Goal: Task Accomplishment & Management: Manage account settings

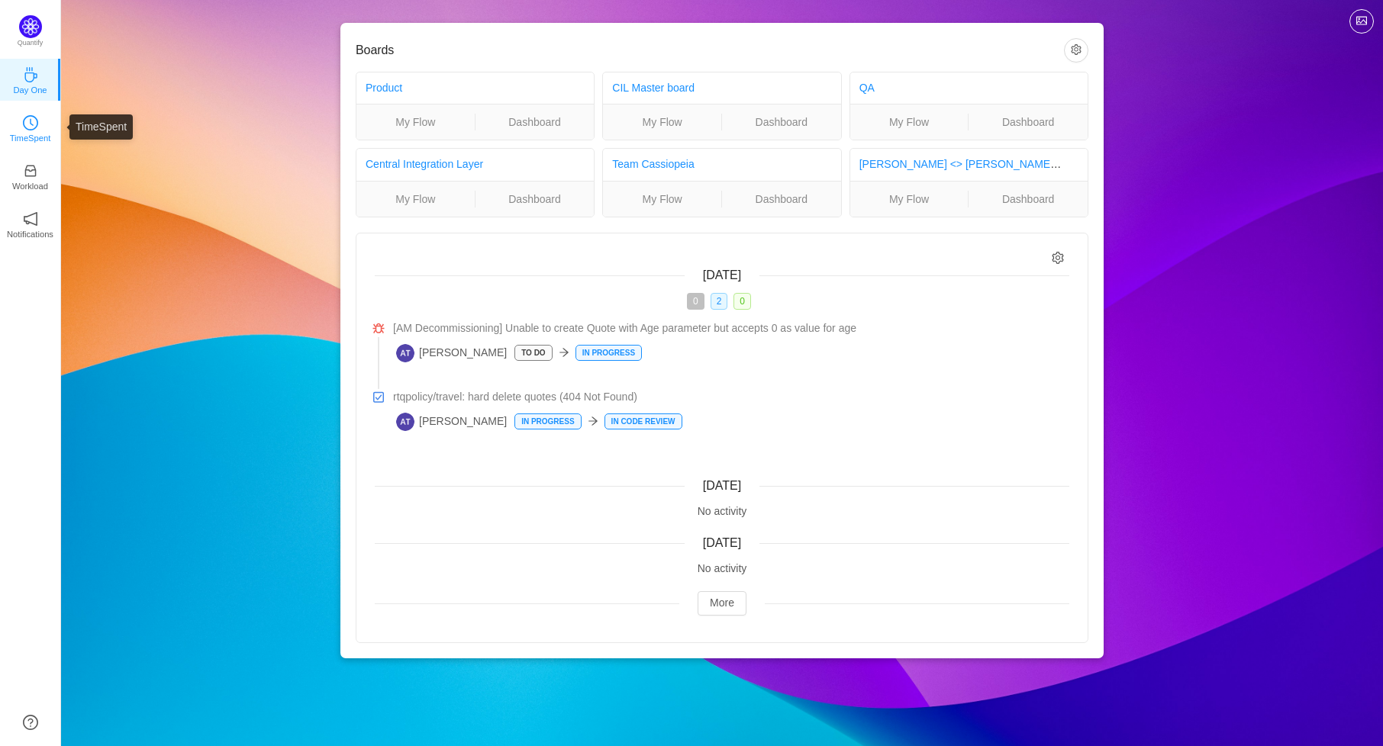
click at [30, 122] on icon "icon: clock-circle" at bounding box center [32, 122] width 4 height 7
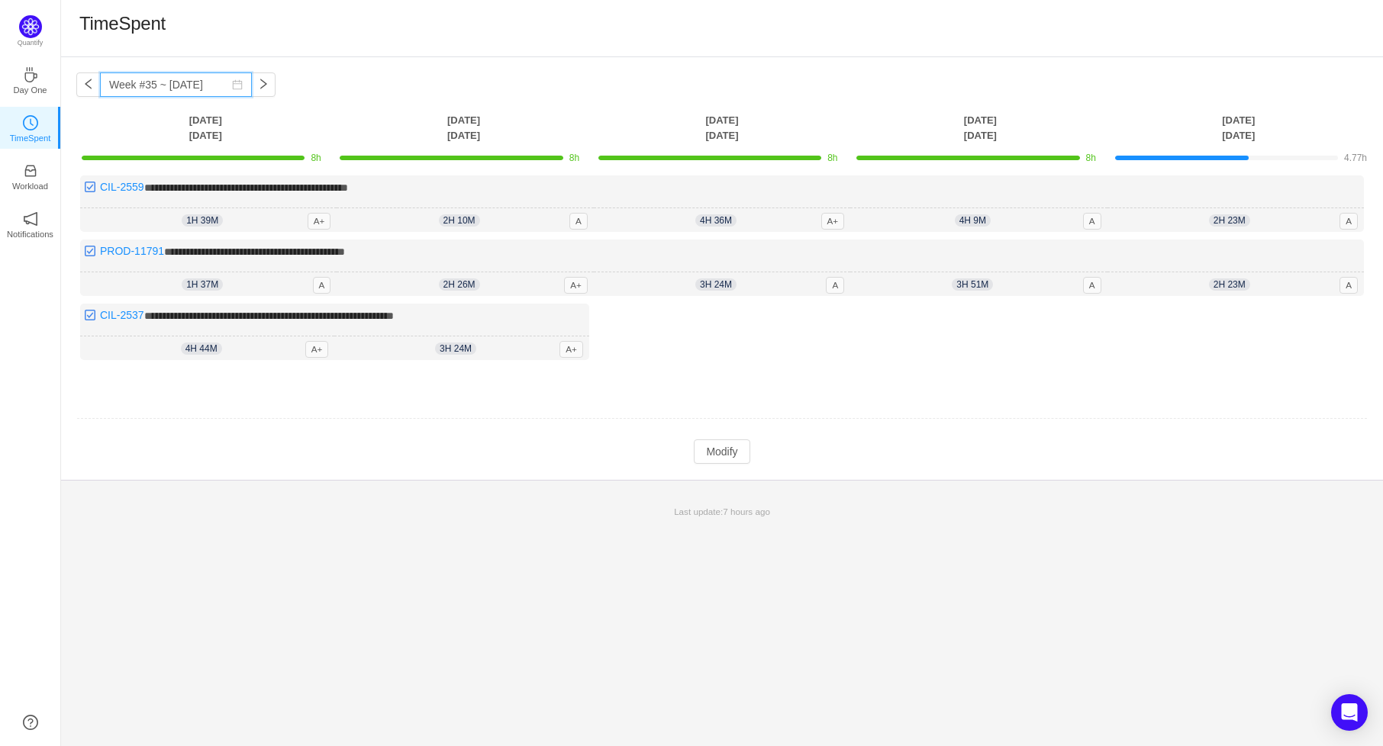
click at [155, 88] on input "Week #35 ~ [DATE]" at bounding box center [176, 85] width 152 height 24
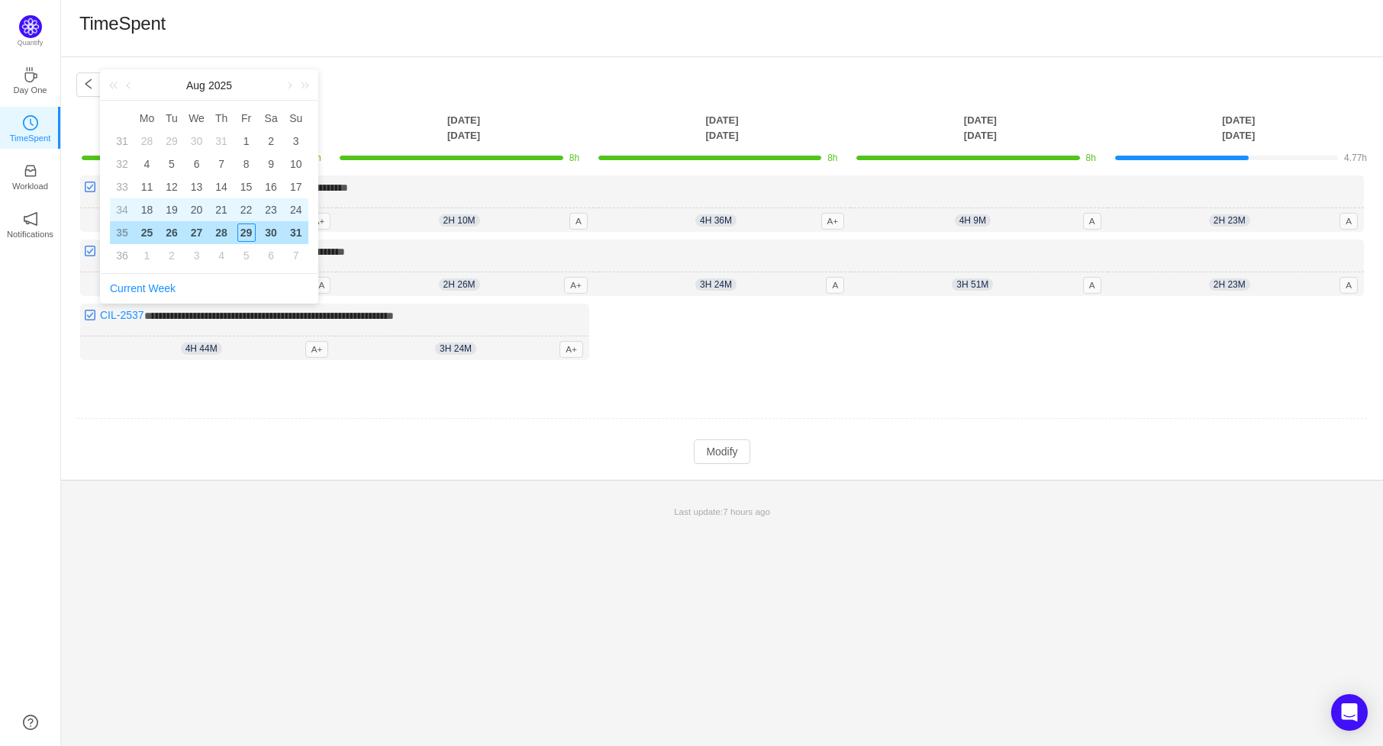
click at [145, 213] on div "18" at bounding box center [146, 210] width 18 height 18
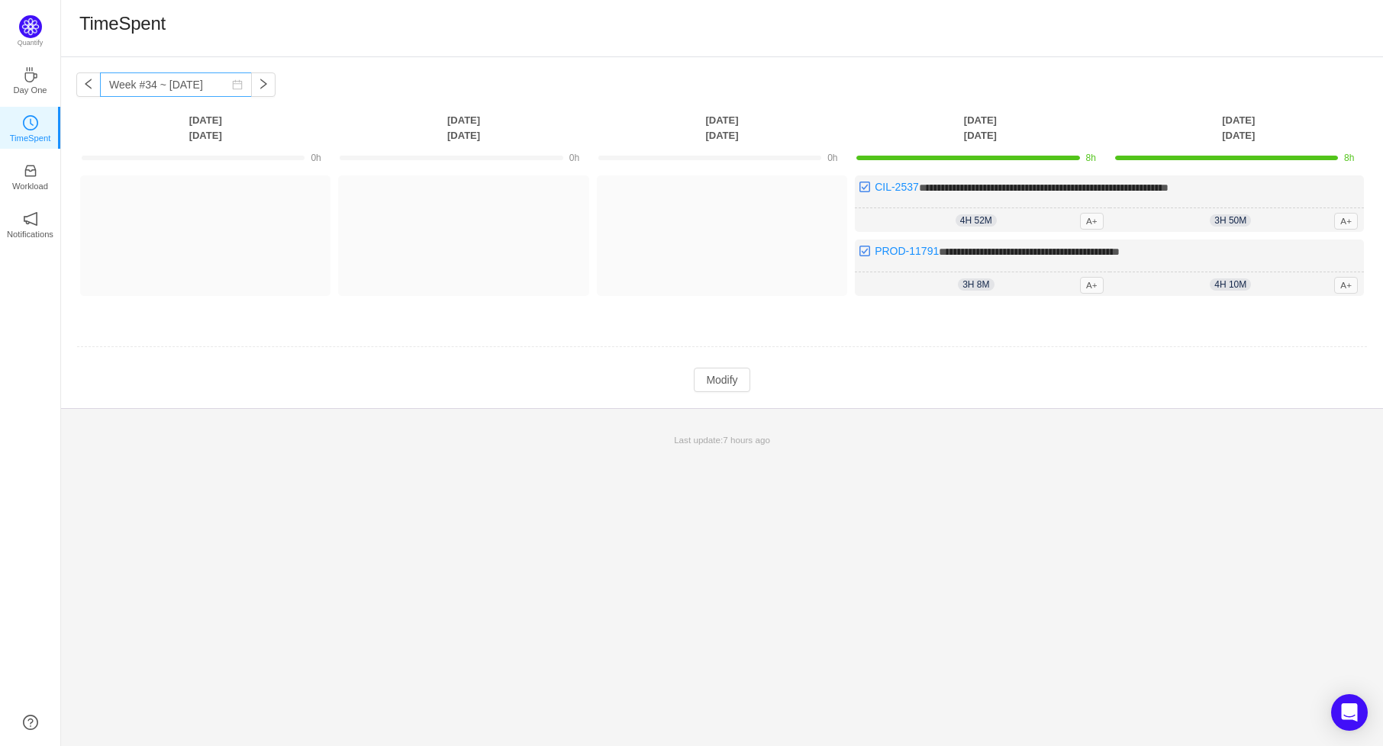
click at [242, 86] on icon "icon: calendar" at bounding box center [237, 84] width 11 height 11
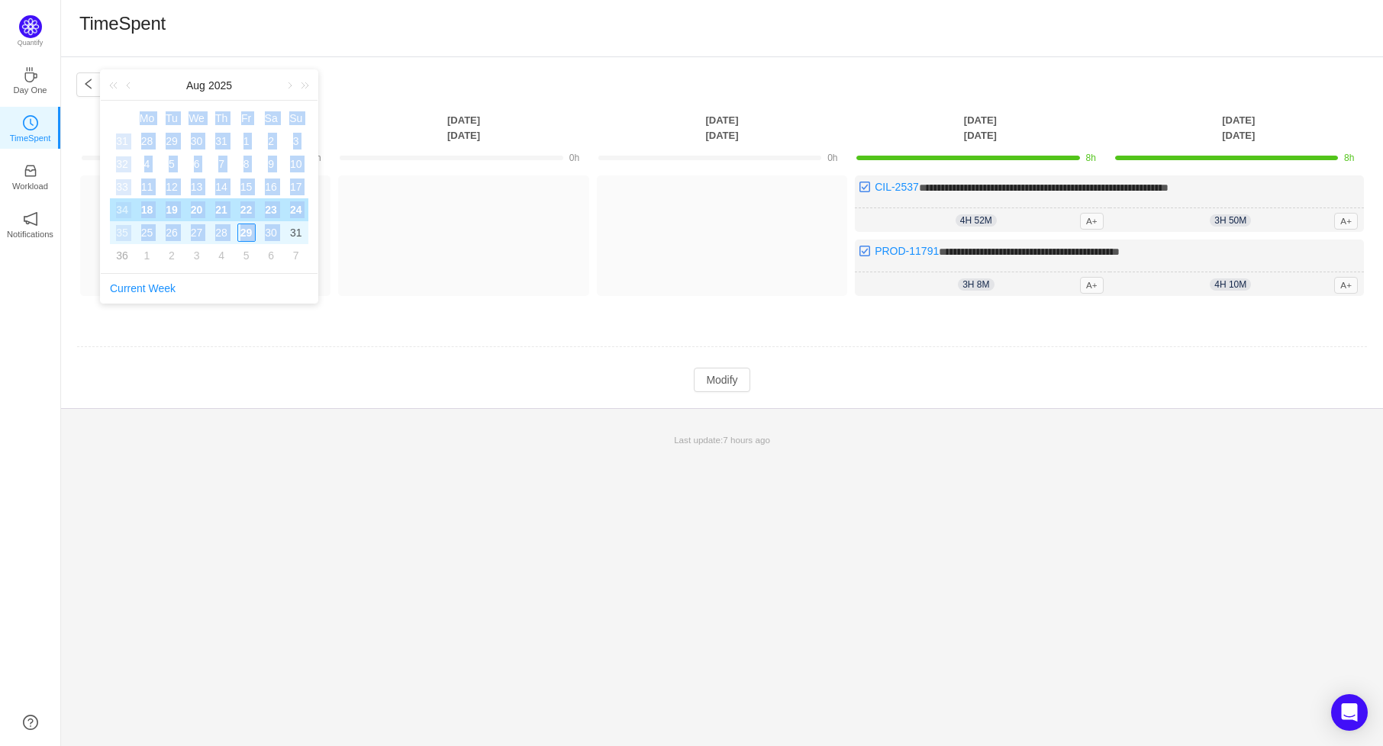
click at [290, 226] on div "31" at bounding box center [296, 233] width 18 height 18
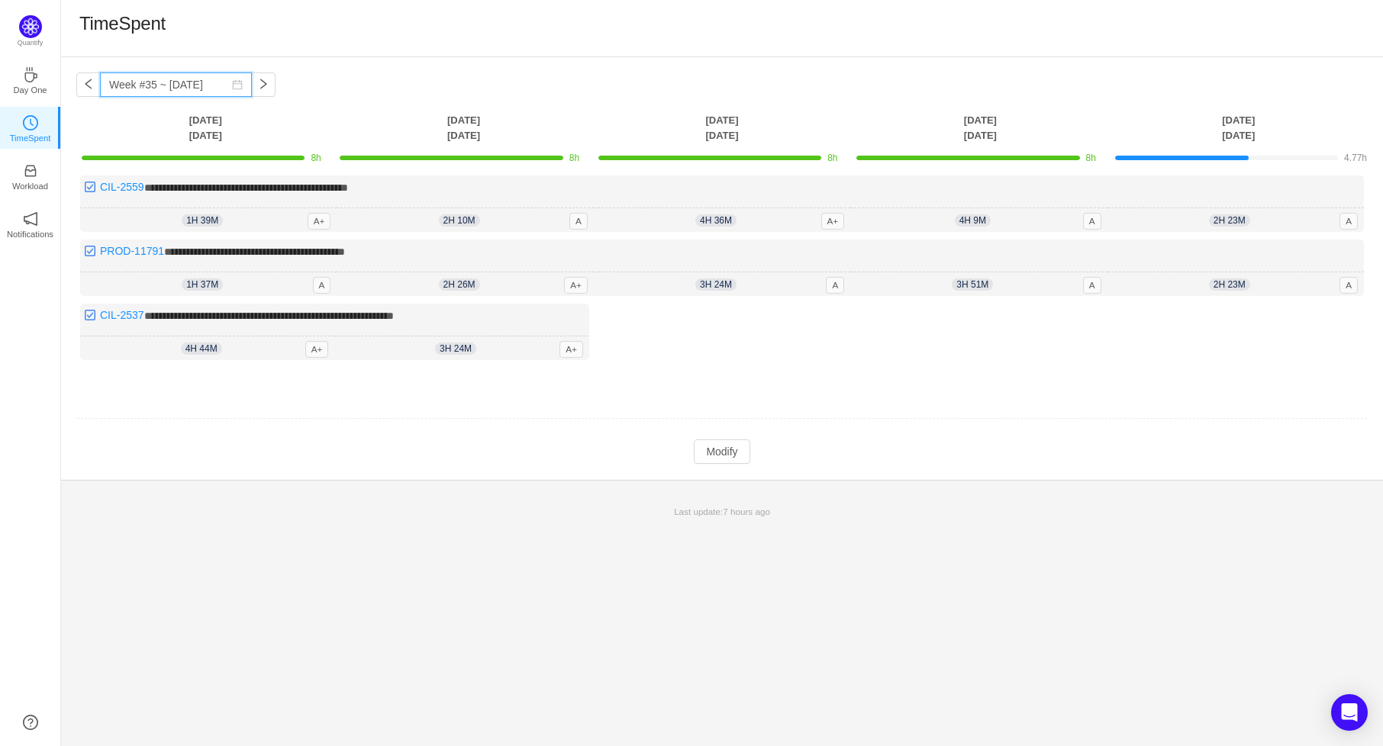
click at [187, 88] on input "Week #35 ~ [DATE]" at bounding box center [176, 85] width 152 height 24
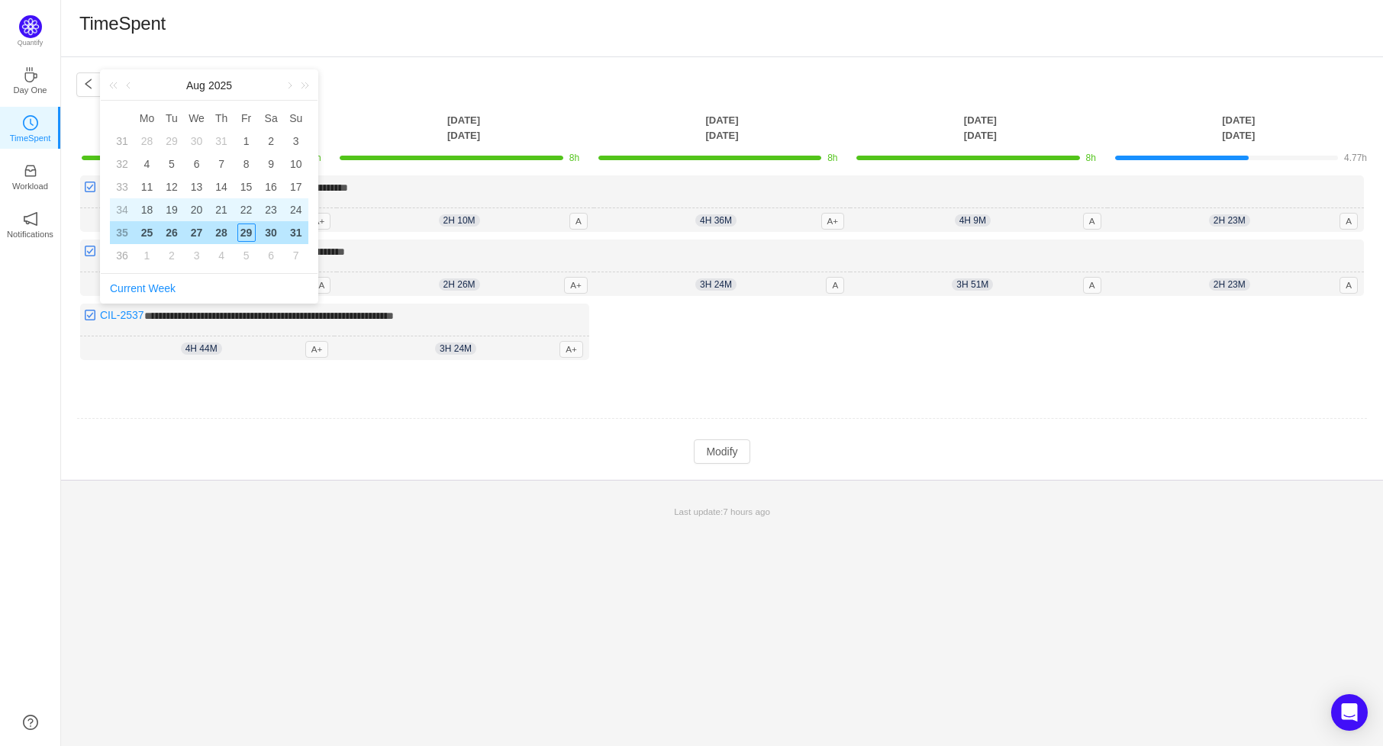
click at [143, 211] on div "18" at bounding box center [146, 210] width 18 height 18
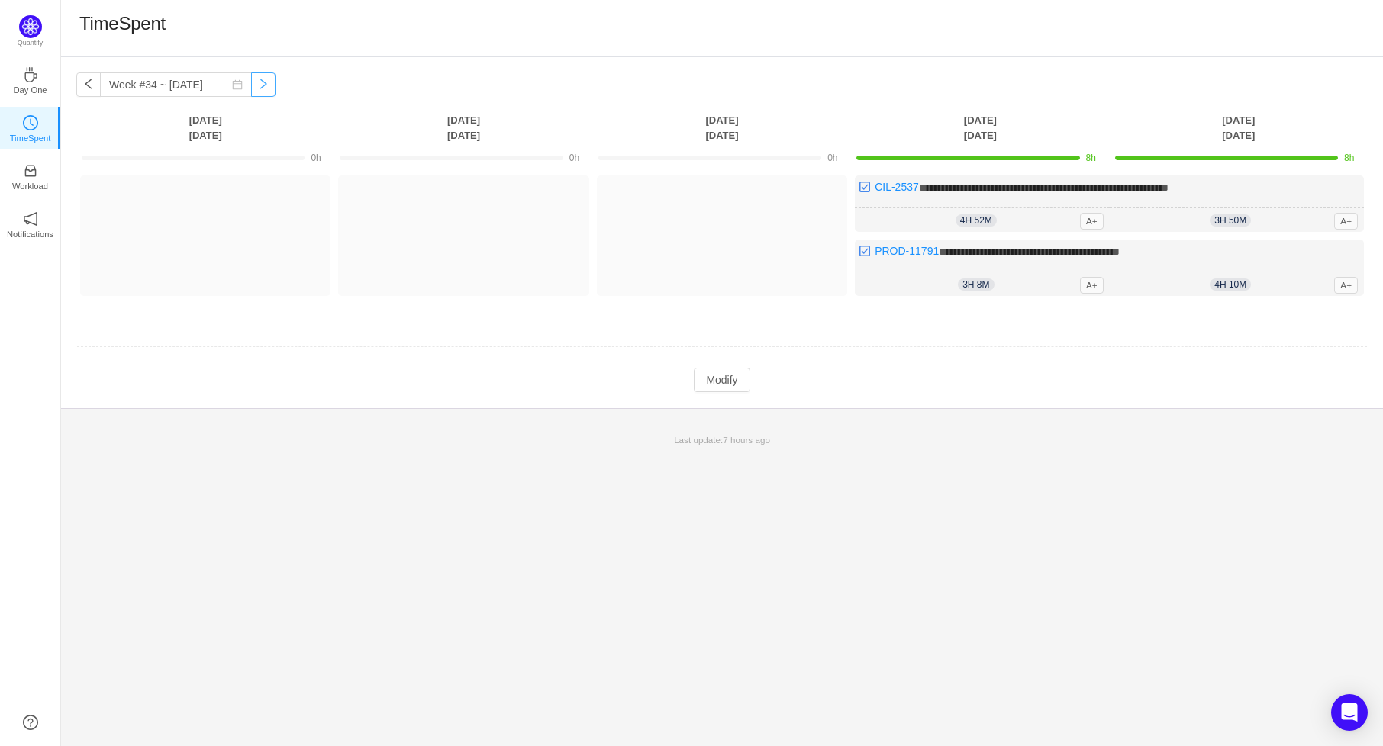
click at [270, 87] on button "button" at bounding box center [263, 85] width 24 height 24
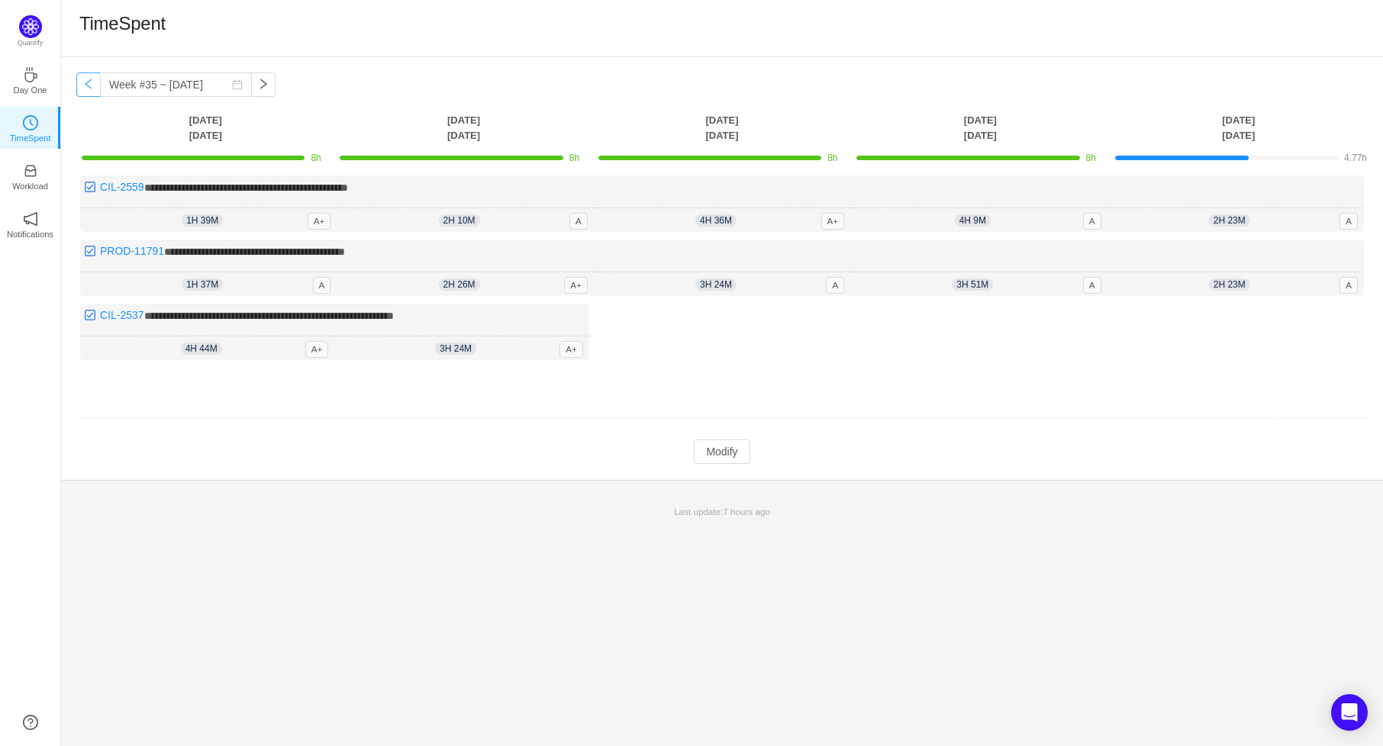
click at [94, 83] on button "button" at bounding box center [88, 85] width 24 height 24
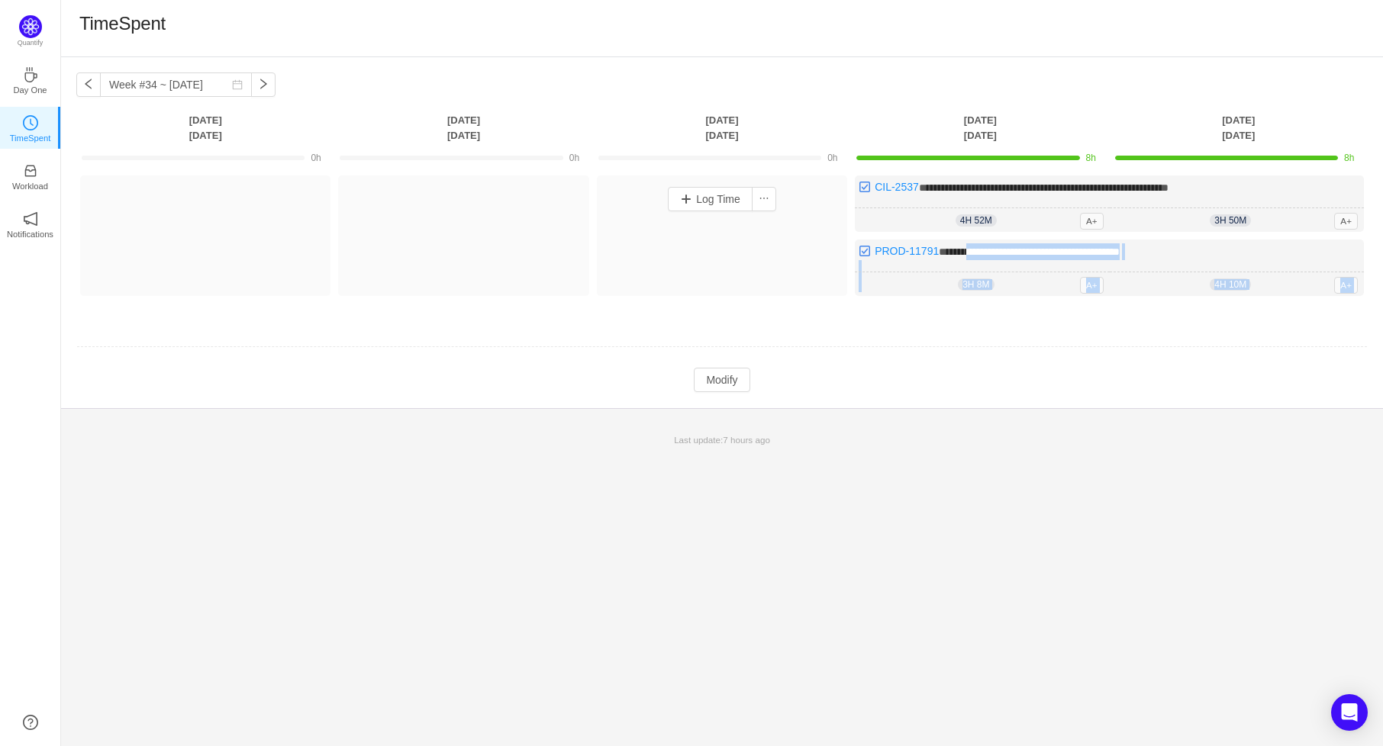
drag, startPoint x: 970, startPoint y: 254, endPoint x: 736, endPoint y: 259, distance: 233.6
click at [738, 258] on div "**********" at bounding box center [721, 244] width 1291 height 136
click at [805, 341] on td at bounding box center [721, 347] width 1291 height 39
click at [271, 83] on button "button" at bounding box center [263, 85] width 24 height 24
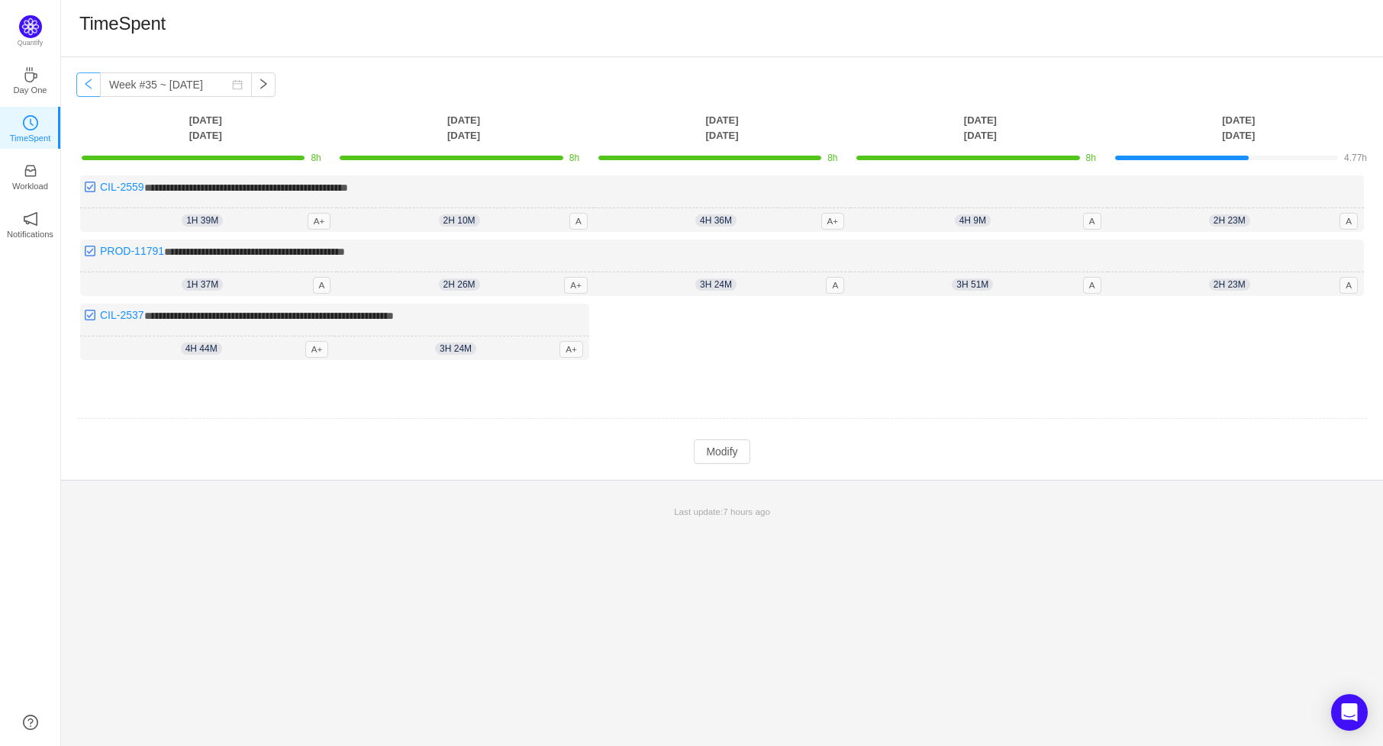
click at [88, 82] on button "button" at bounding box center [88, 85] width 24 height 24
type input "Week #34 ~ [DATE]"
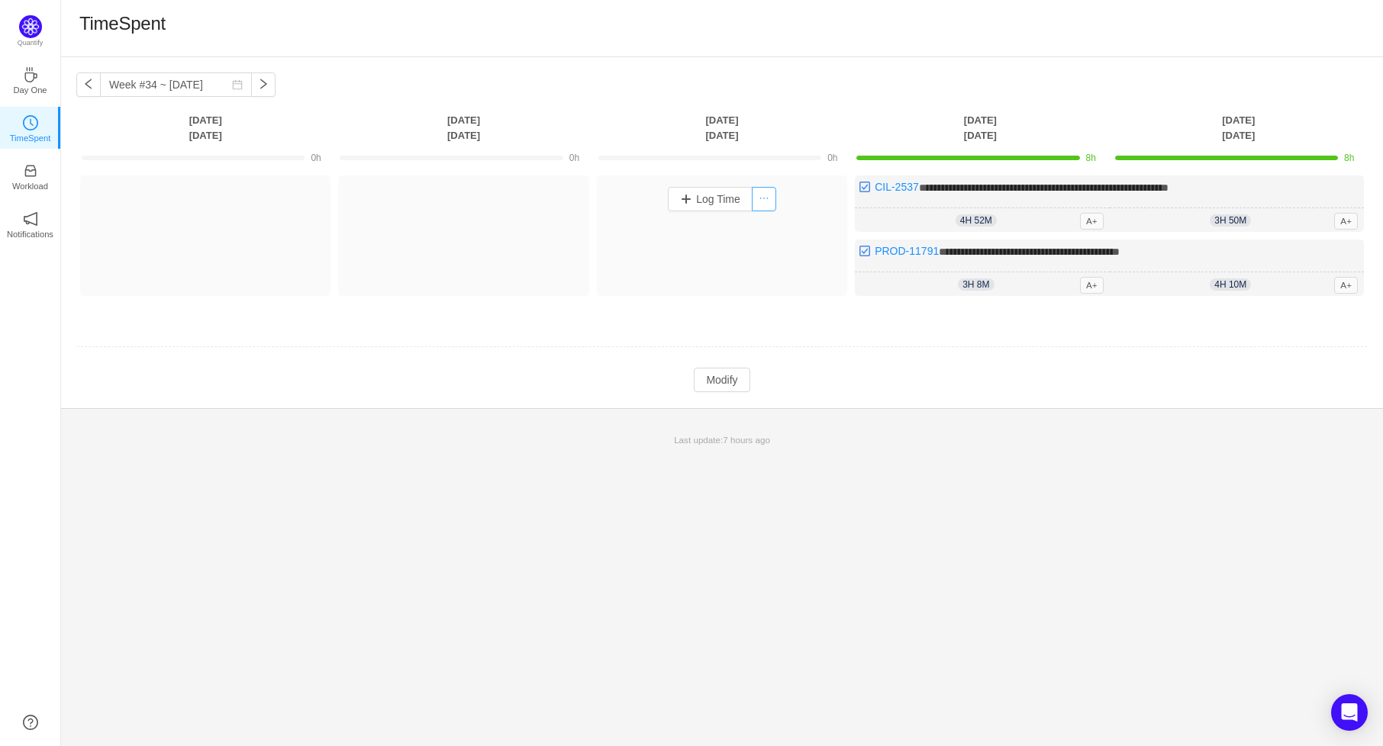
click at [756, 199] on button "button" at bounding box center [764, 199] width 24 height 24
click at [682, 310] on td "**********" at bounding box center [721, 249] width 1291 height 158
click at [688, 201] on button "Log Time" at bounding box center [710, 199] width 85 height 24
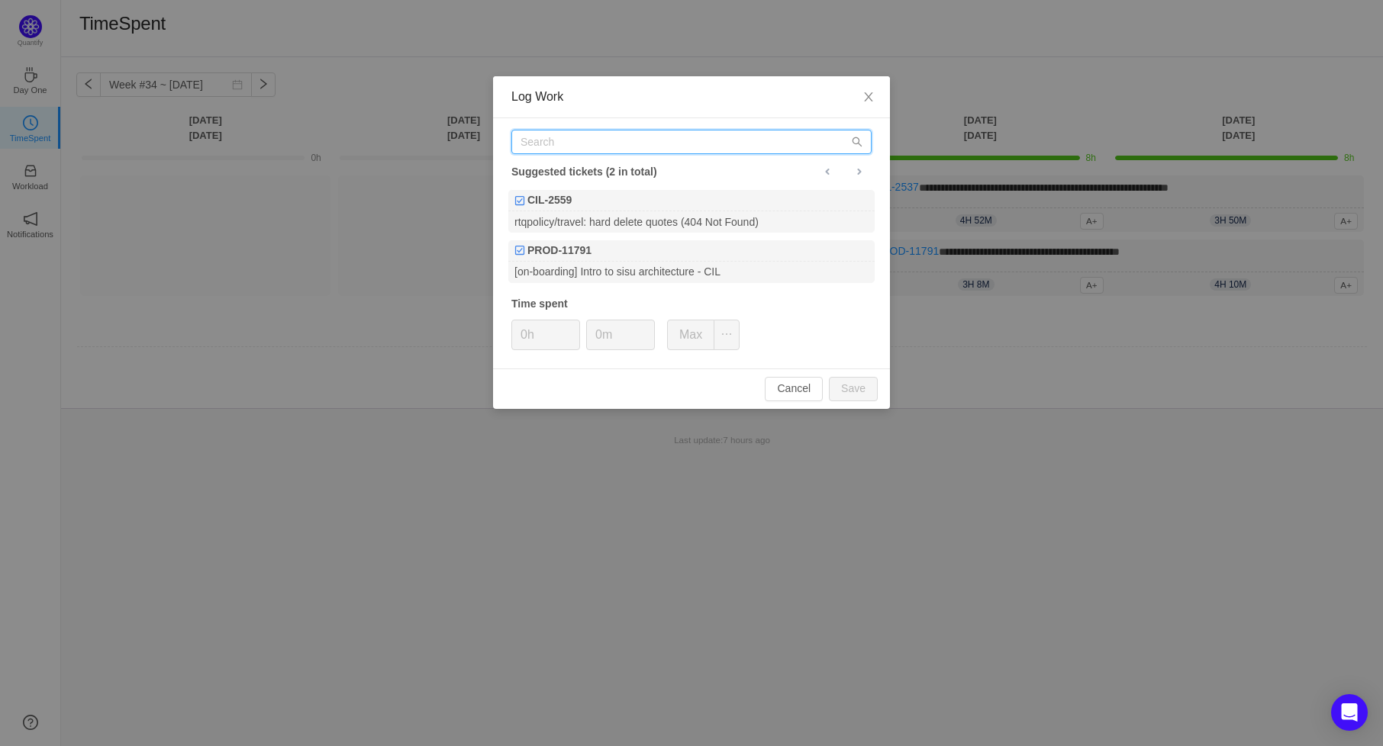
click at [699, 148] on input "text" at bounding box center [691, 142] width 360 height 24
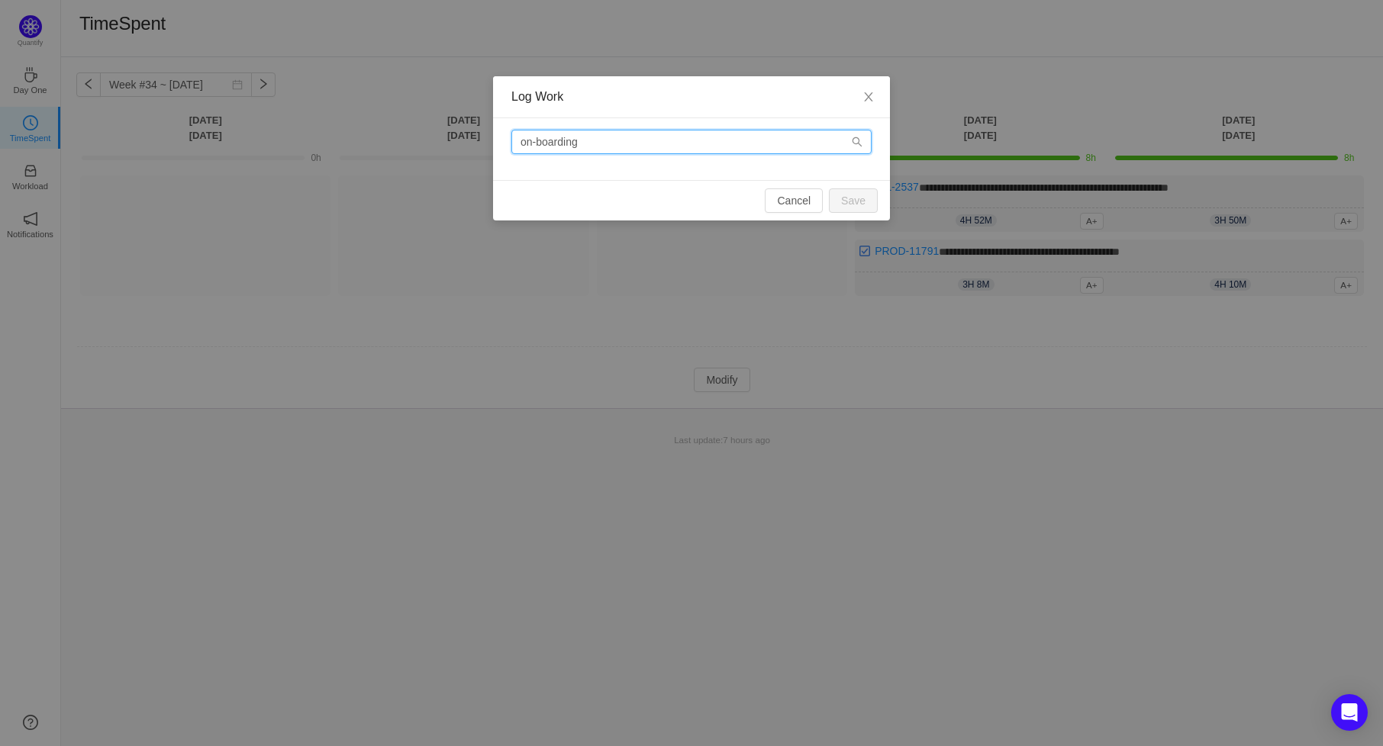
type input "on-boarding"
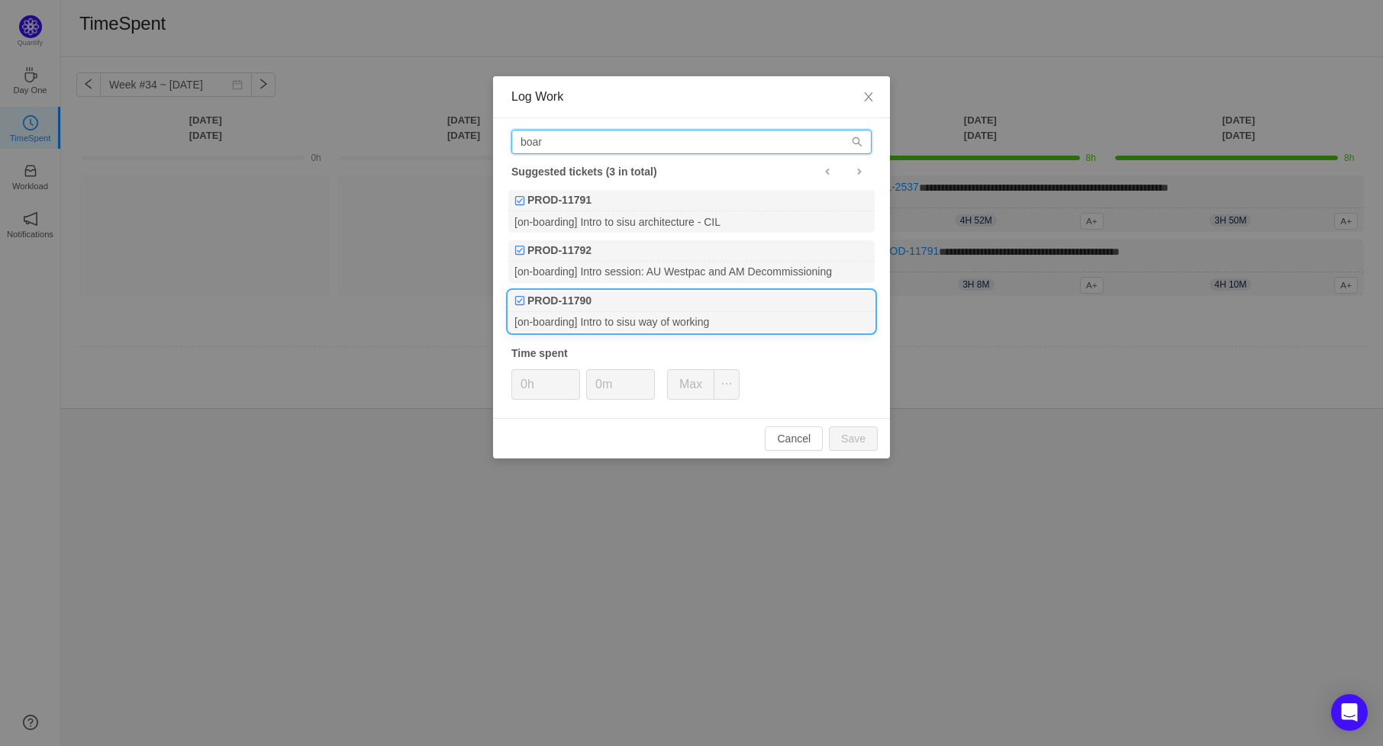
type input "boar"
click at [706, 323] on div "[on-boarding] Intro to sisu way of working" at bounding box center [691, 322] width 366 height 21
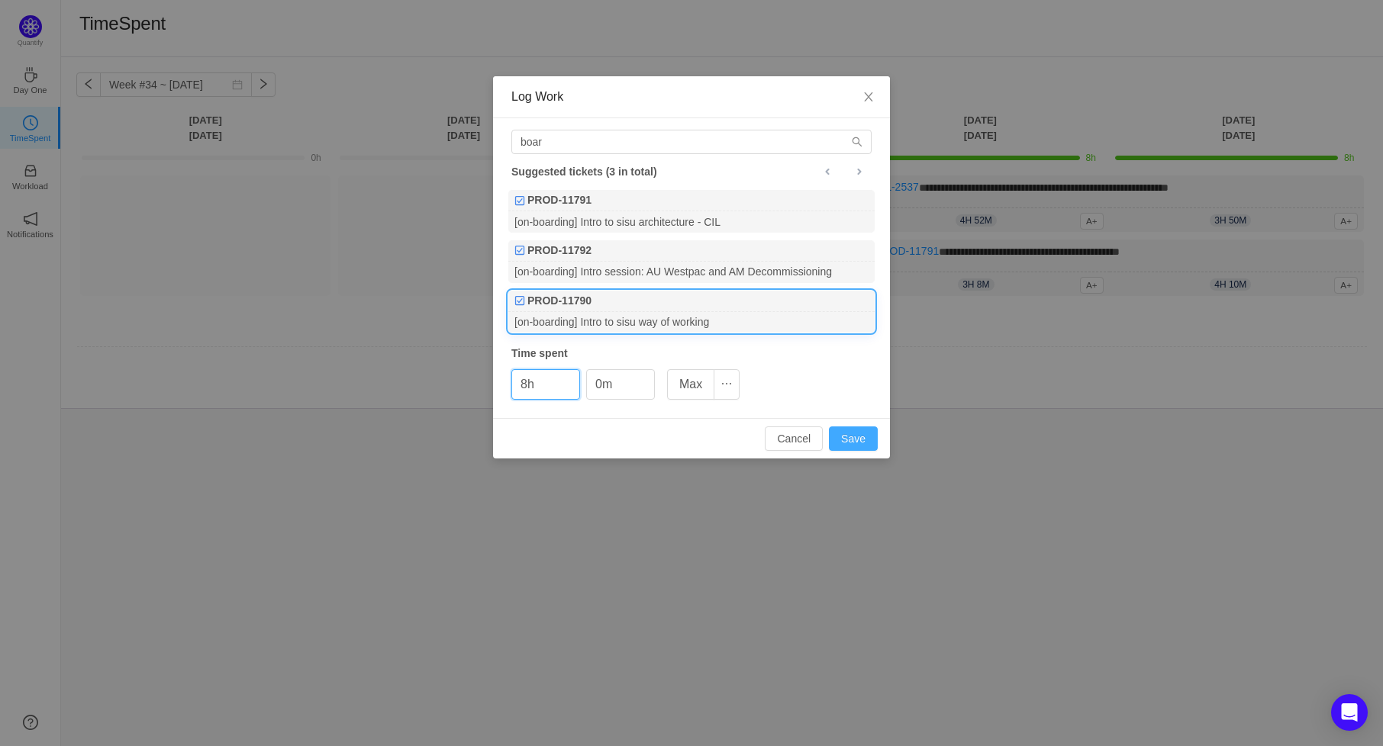
click at [849, 441] on button "Save" at bounding box center [853, 439] width 49 height 24
type input "0h"
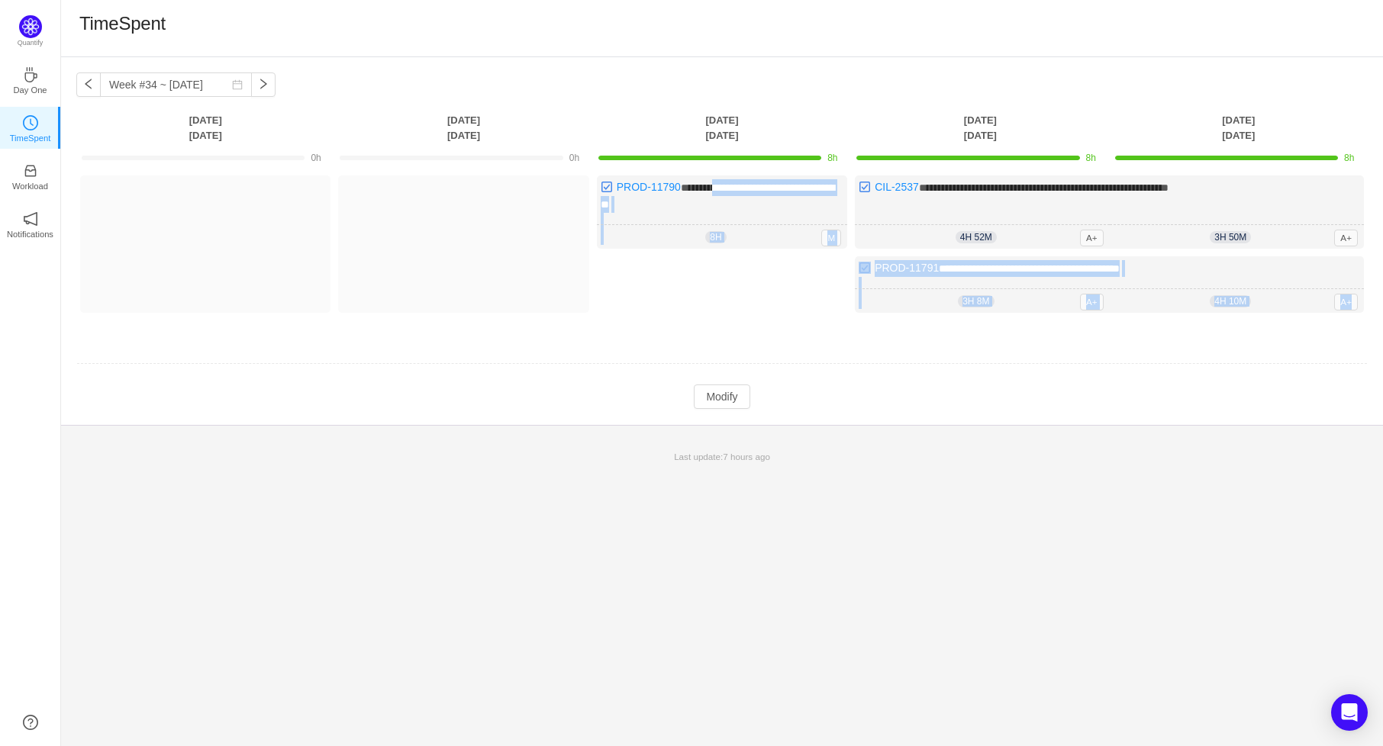
drag, startPoint x: 717, startPoint y: 183, endPoint x: 591, endPoint y: 189, distance: 126.8
click at [591, 189] on div "**********" at bounding box center [721, 252] width 1291 height 153
click at [684, 305] on div "Log Time" at bounding box center [722, 288] width 250 height 64
click at [705, 198] on div "**********" at bounding box center [722, 212] width 250 height 73
drag, startPoint x: 749, startPoint y: 189, endPoint x: 608, endPoint y: 197, distance: 141.4
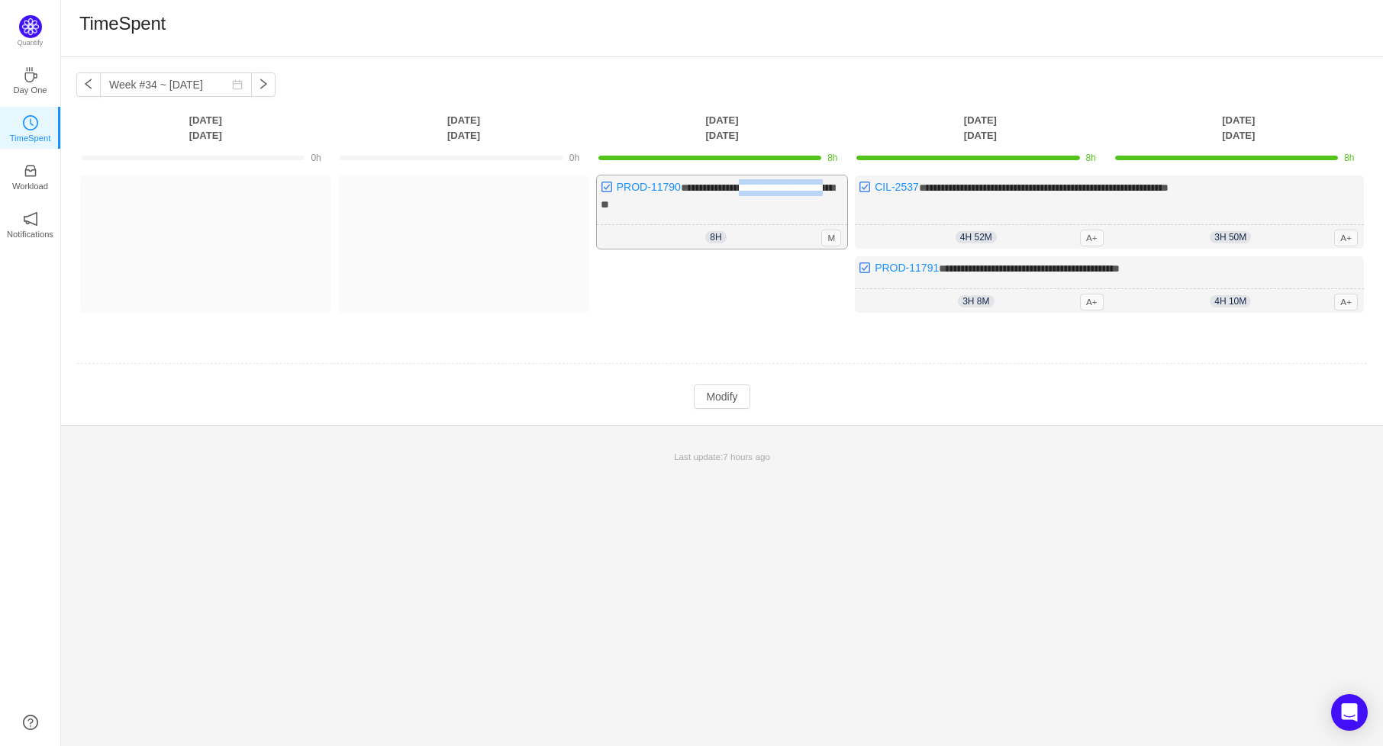
click at [608, 197] on span "**********" at bounding box center [718, 195] width 234 height 27
click at [633, 215] on div "**********" at bounding box center [722, 212] width 250 height 73
click at [435, 200] on button "Log Time" at bounding box center [452, 199] width 85 height 24
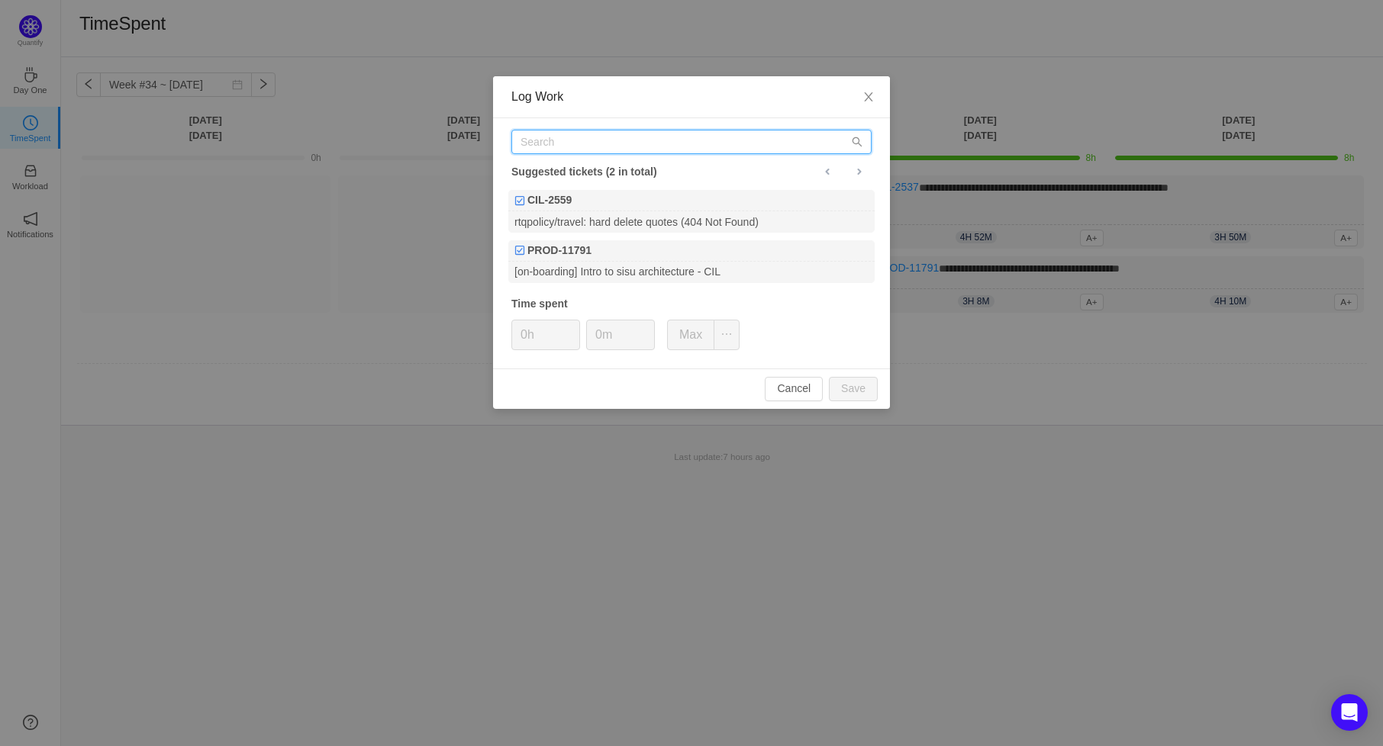
click at [650, 150] on input "text" at bounding box center [691, 142] width 360 height 24
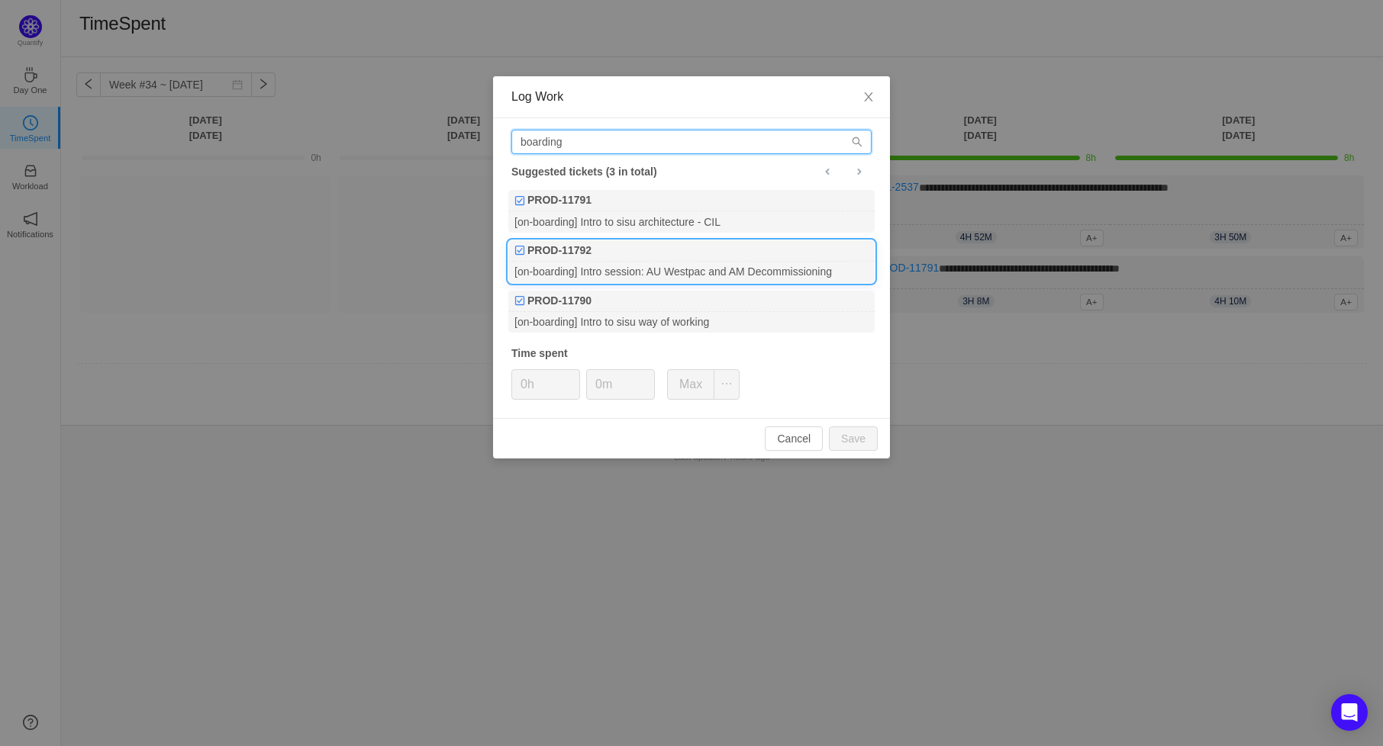
type input "boarding"
click at [662, 270] on div "[on-boarding] Intro session: AU Westpac and AM Decommissioning" at bounding box center [691, 272] width 366 height 21
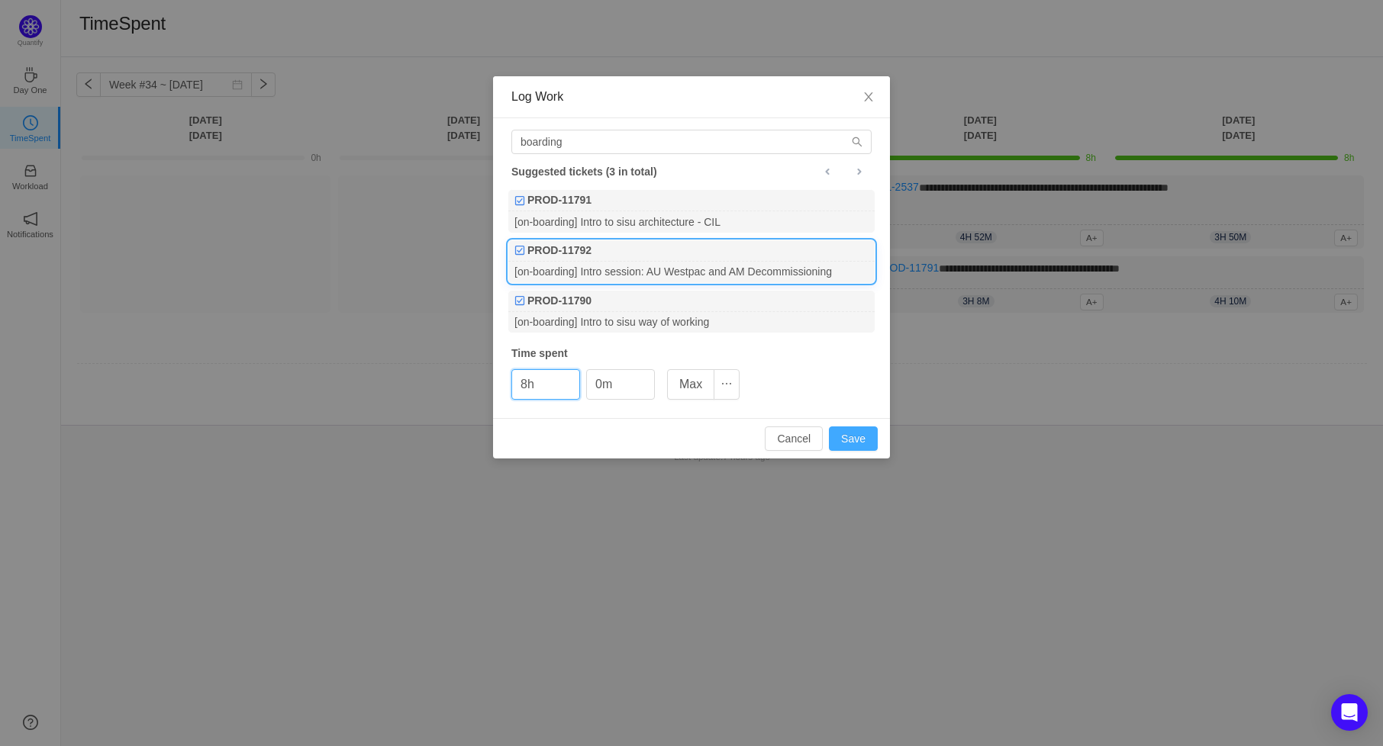
click at [849, 439] on button "Save" at bounding box center [853, 439] width 49 height 24
type input "0h"
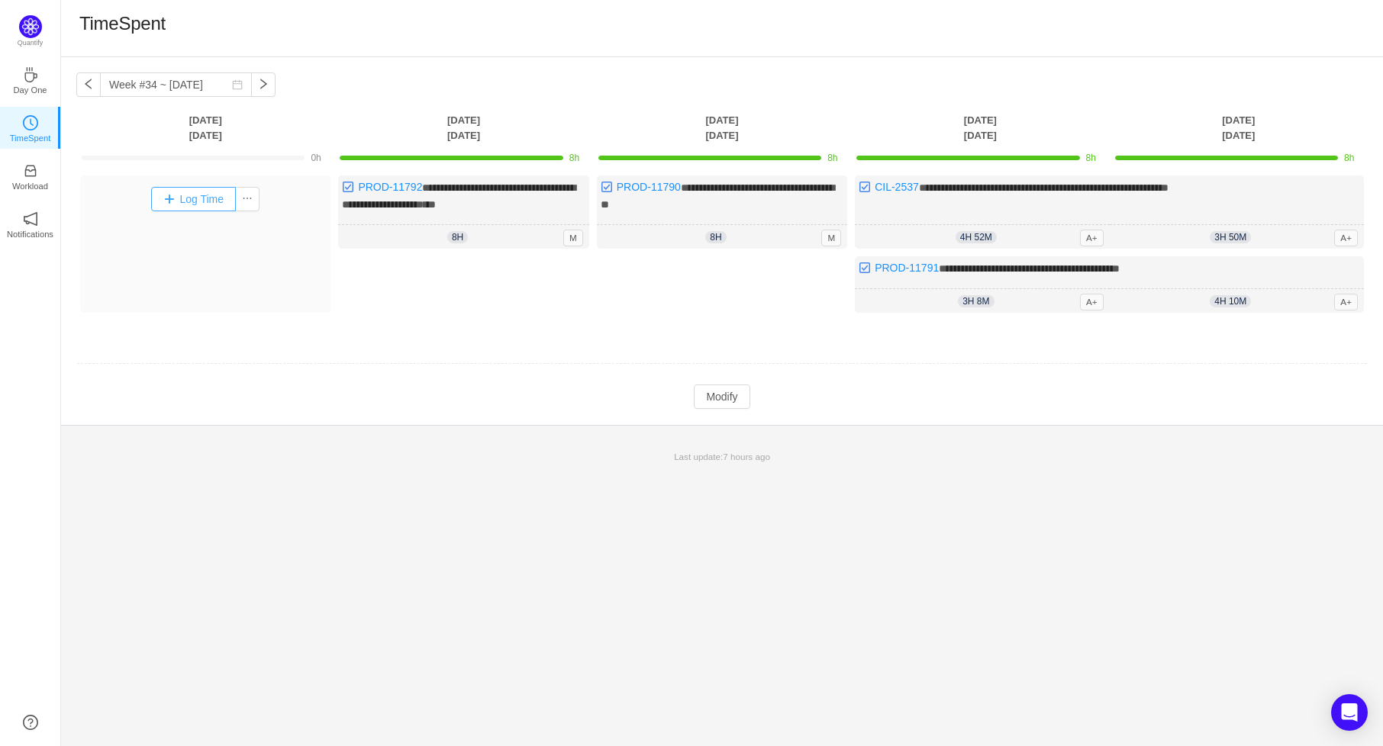
click at [206, 201] on button "Log Time" at bounding box center [193, 199] width 85 height 24
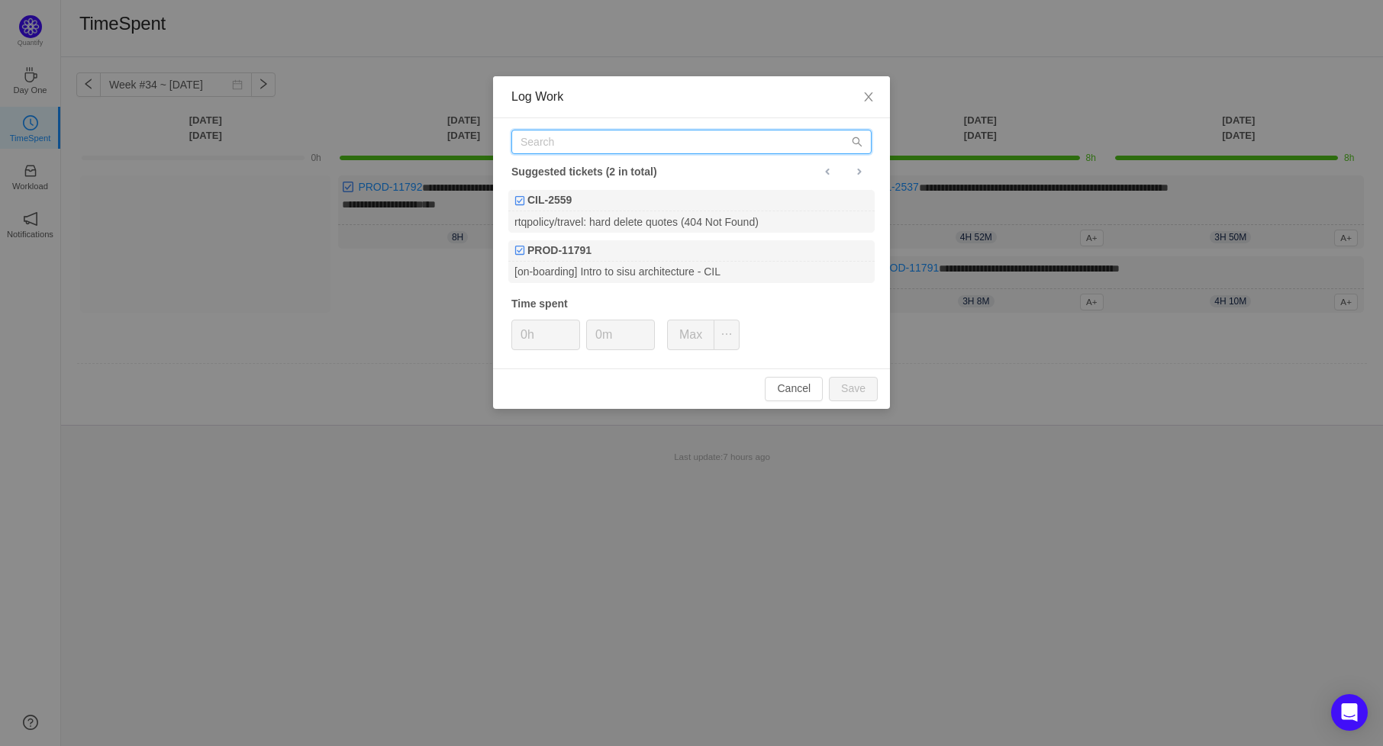
click at [604, 147] on input "text" at bounding box center [691, 142] width 360 height 24
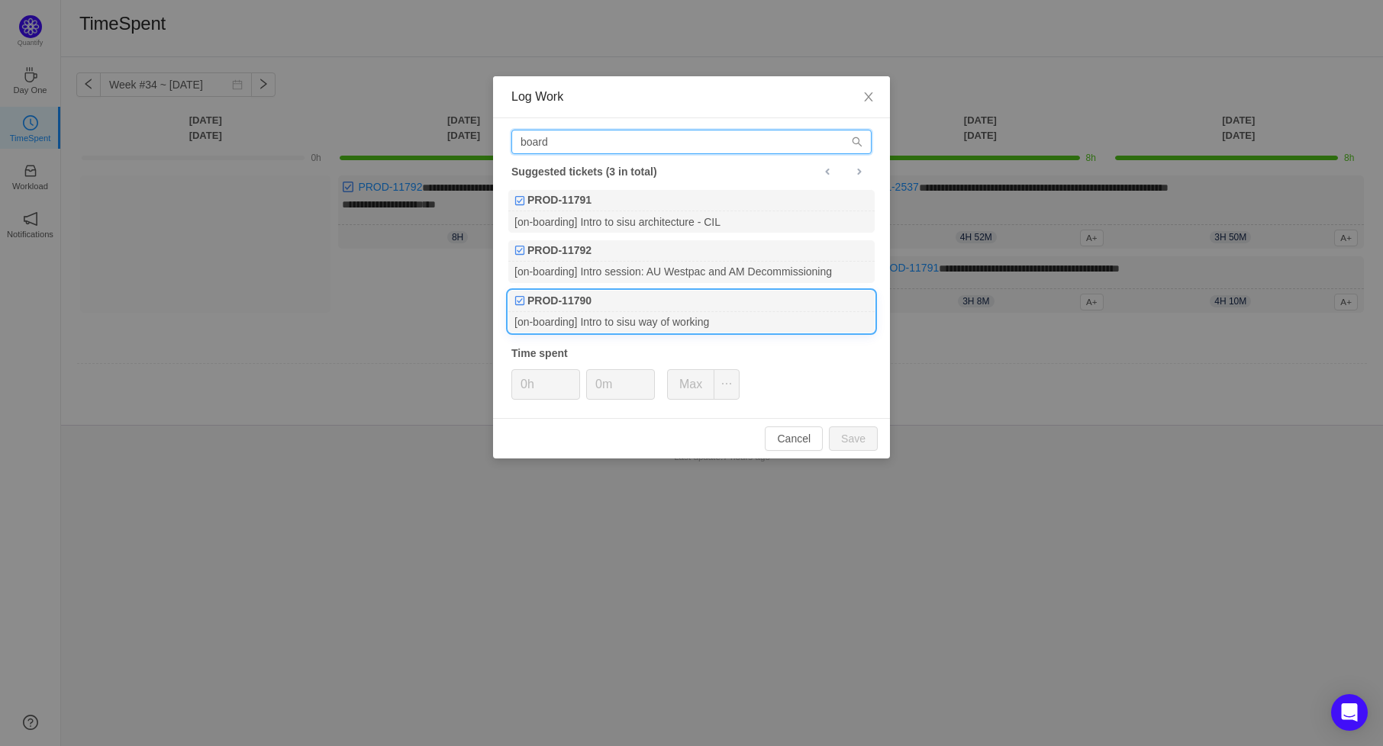
type input "board"
click at [643, 304] on div "PROD-11790" at bounding box center [691, 301] width 366 height 21
click at [687, 382] on button "Max" at bounding box center [690, 384] width 47 height 31
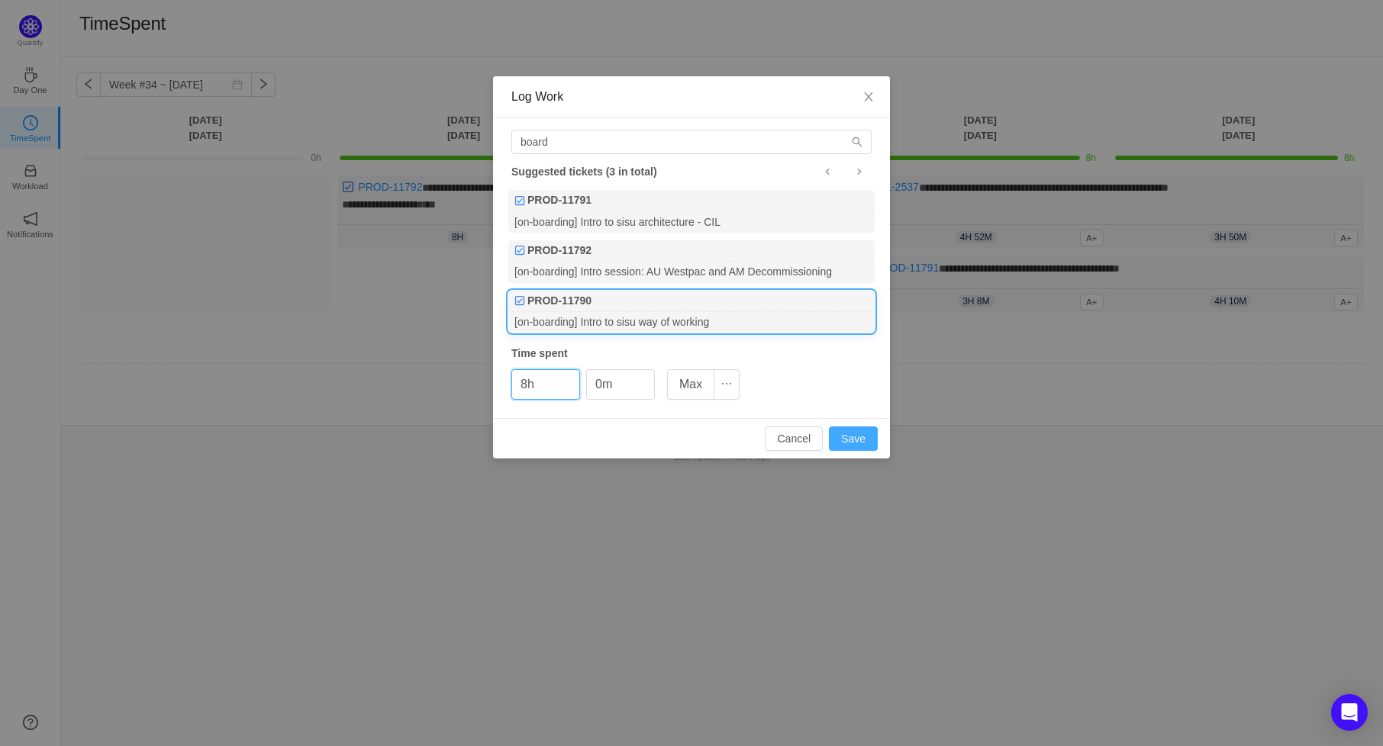
click at [851, 438] on button "Save" at bounding box center [853, 439] width 49 height 24
type input "0h"
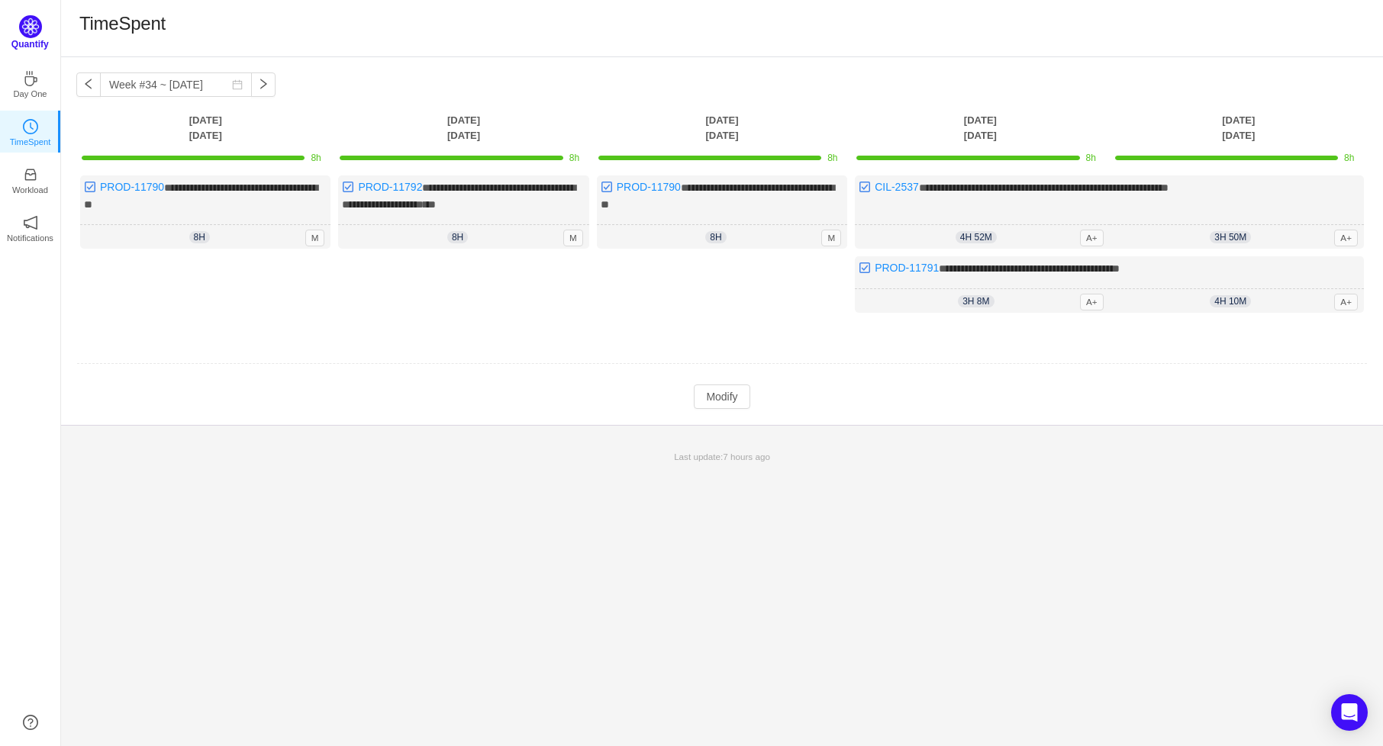
click at [28, 24] on img at bounding box center [30, 26] width 23 height 23
click at [30, 36] on img at bounding box center [30, 26] width 23 height 23
click at [30, 219] on icon "icon: notification" at bounding box center [30, 218] width 15 height 15
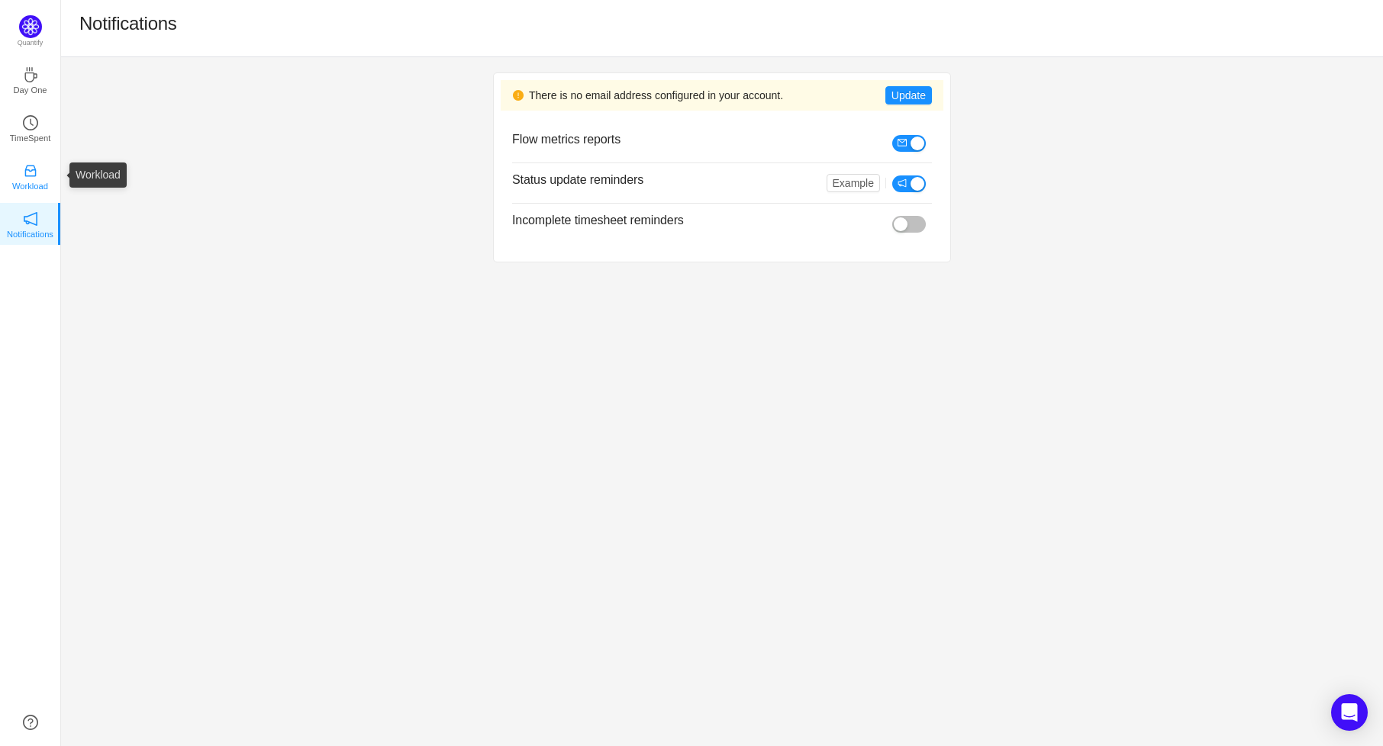
click at [36, 180] on p "Workload" at bounding box center [30, 186] width 36 height 14
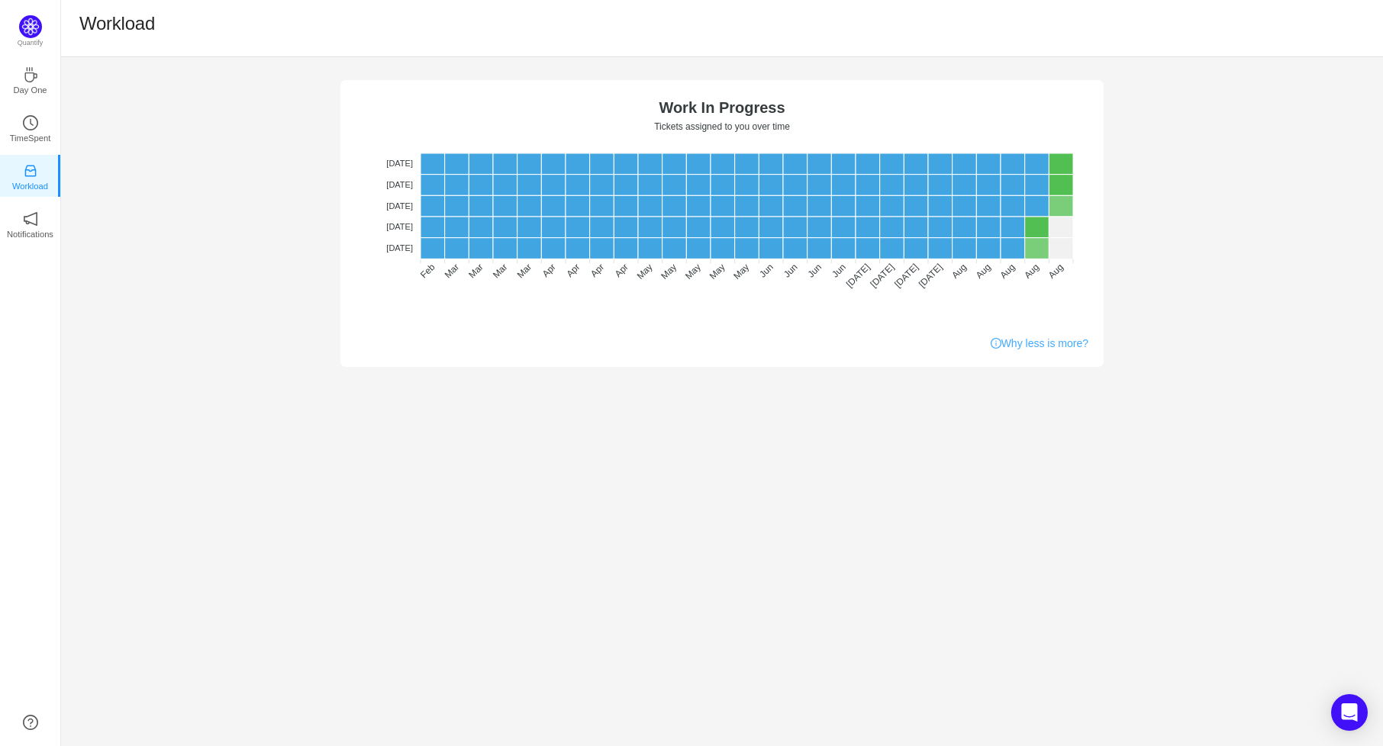
click at [1028, 350] on link "Why less is more?" at bounding box center [1040, 344] width 98 height 16
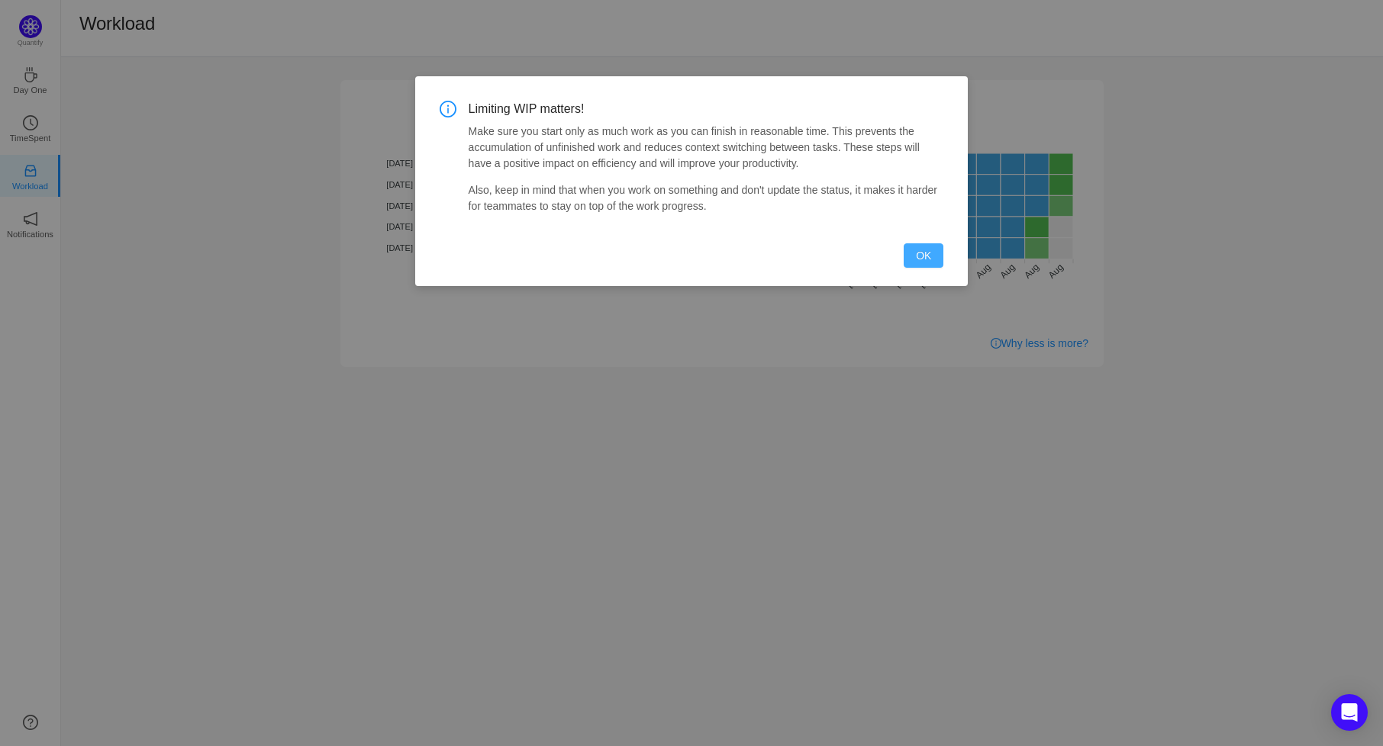
click at [919, 247] on button "OK" at bounding box center [924, 255] width 40 height 24
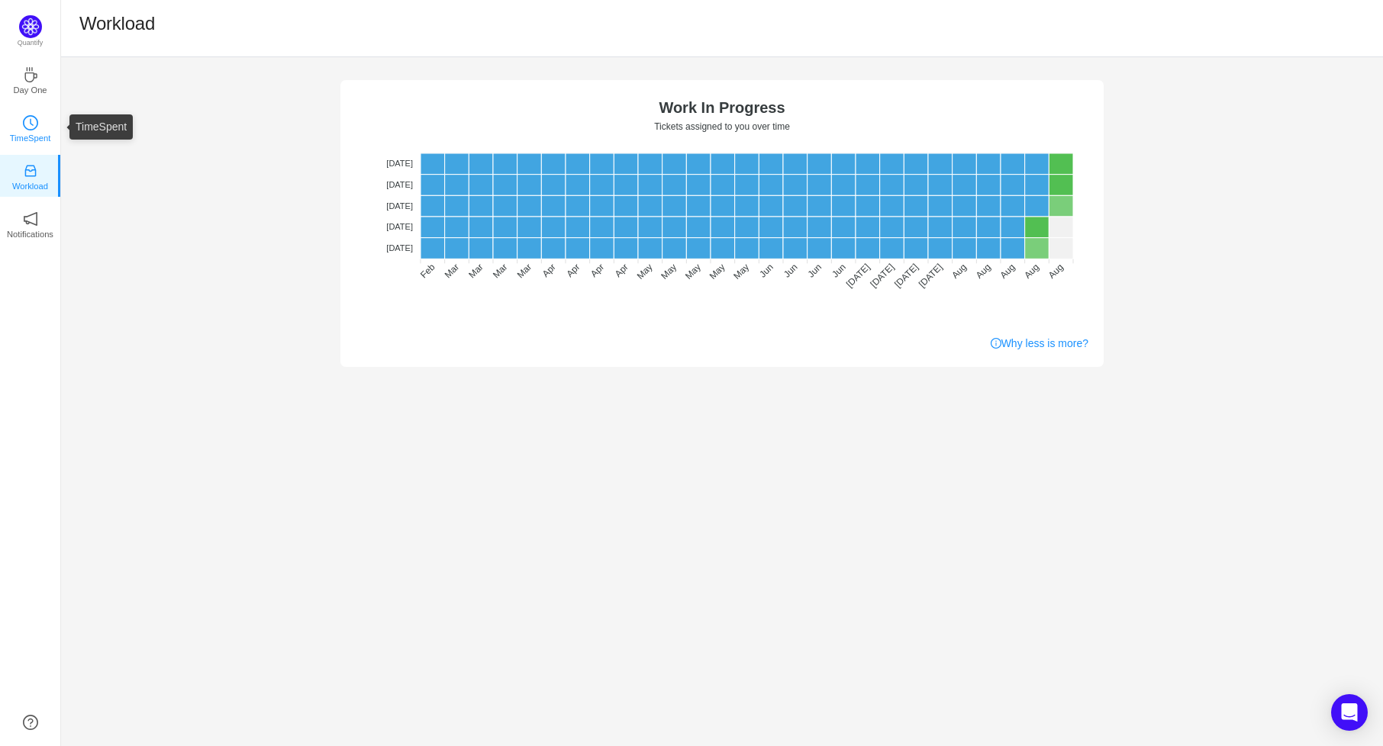
click at [30, 143] on p "TimeSpent" at bounding box center [30, 138] width 41 height 14
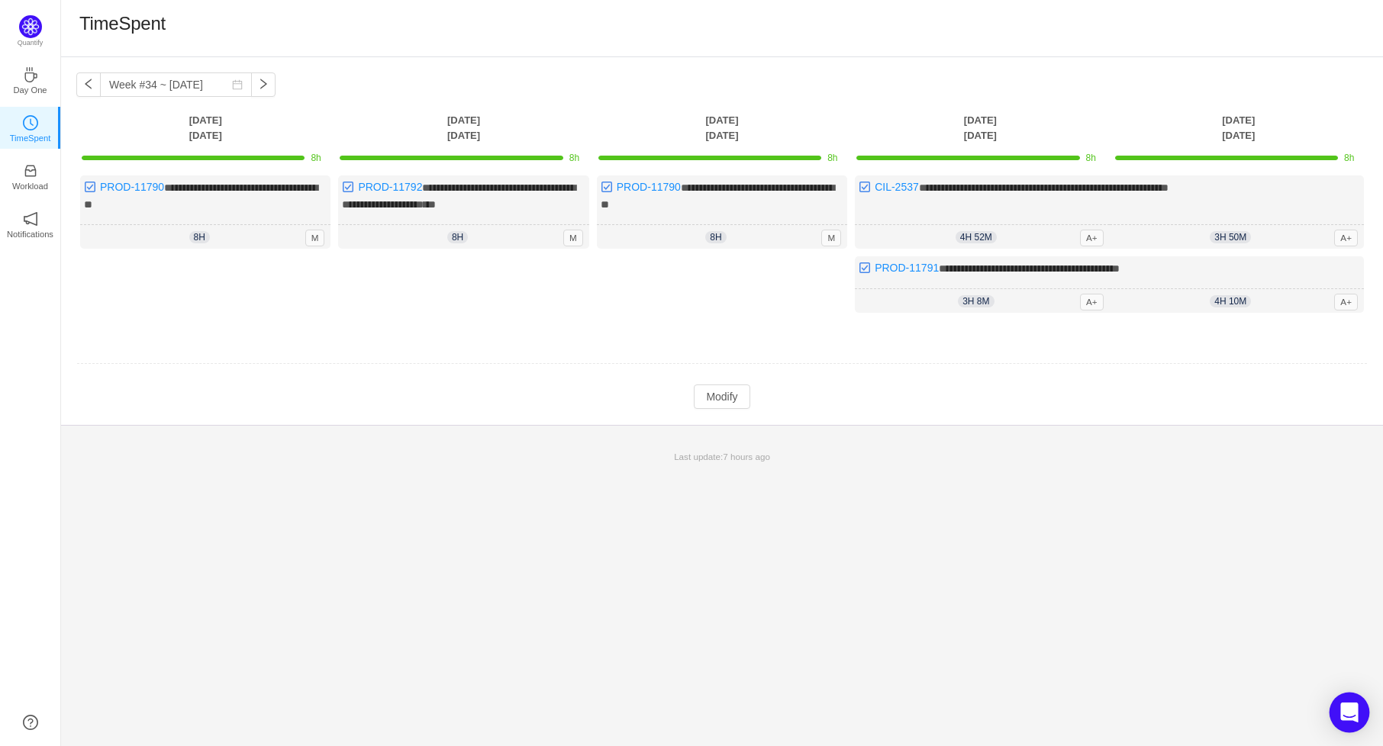
click at [1344, 715] on icon "Open Intercom Messenger" at bounding box center [1349, 713] width 20 height 20
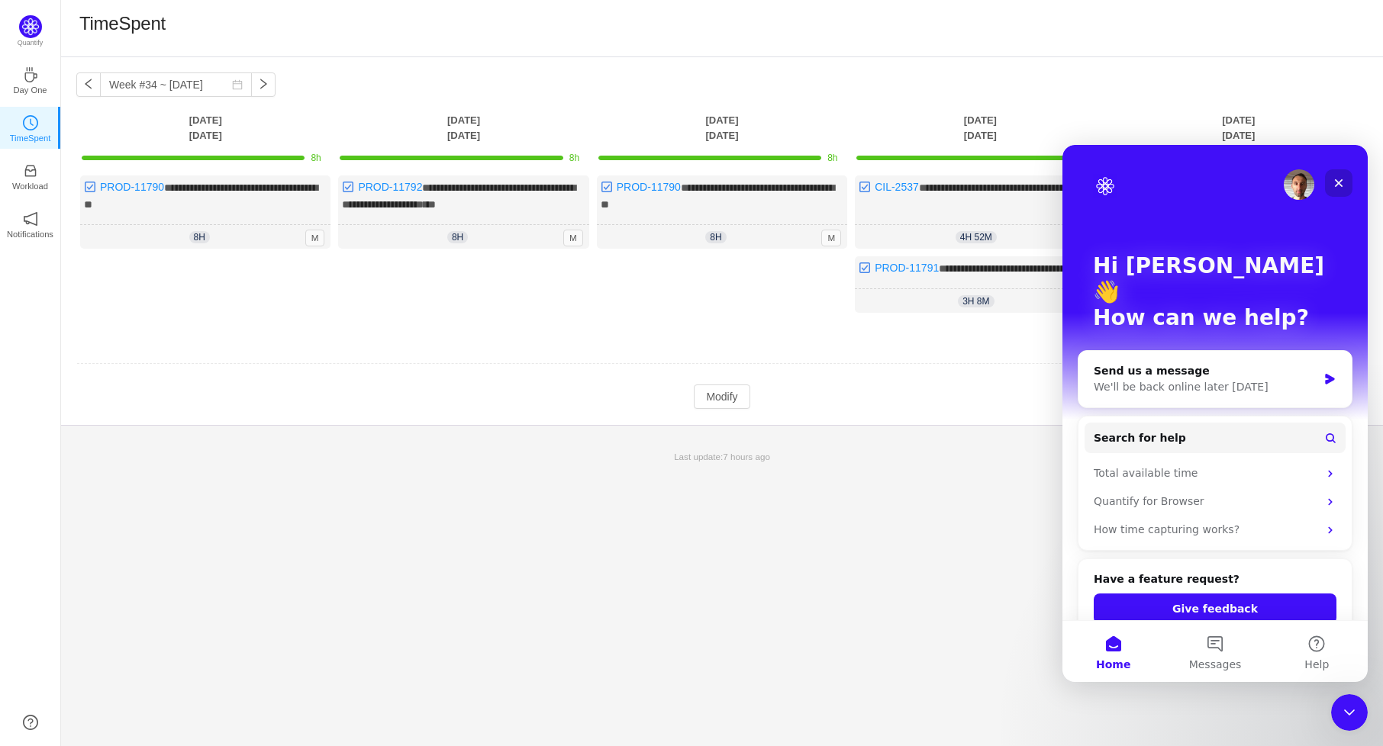
click at [1338, 189] on icon "Close" at bounding box center [1339, 183] width 12 height 12
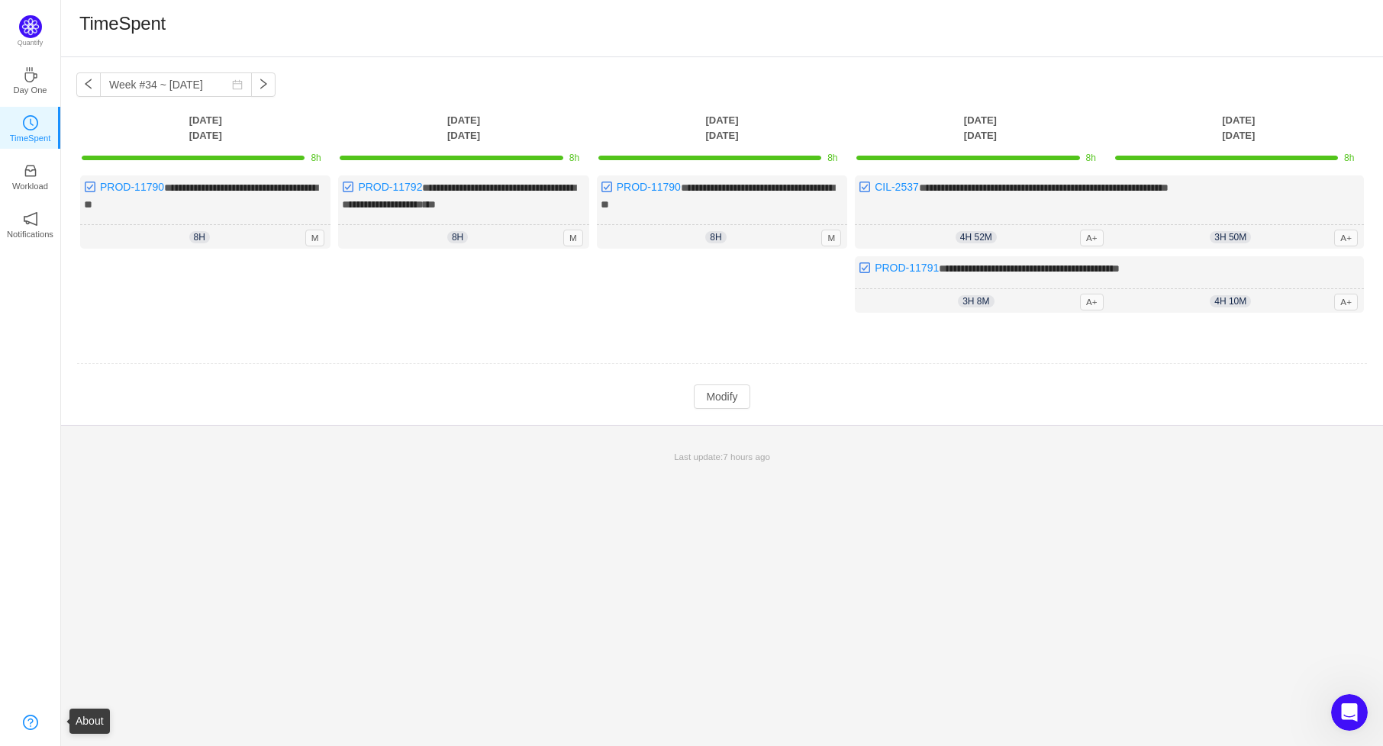
click at [25, 718] on link at bounding box center [30, 722] width 15 height 15
click at [23, 725] on link at bounding box center [30, 722] width 15 height 15
click at [264, 88] on button "button" at bounding box center [263, 85] width 24 height 24
type input "Week #35 ~ [DATE]"
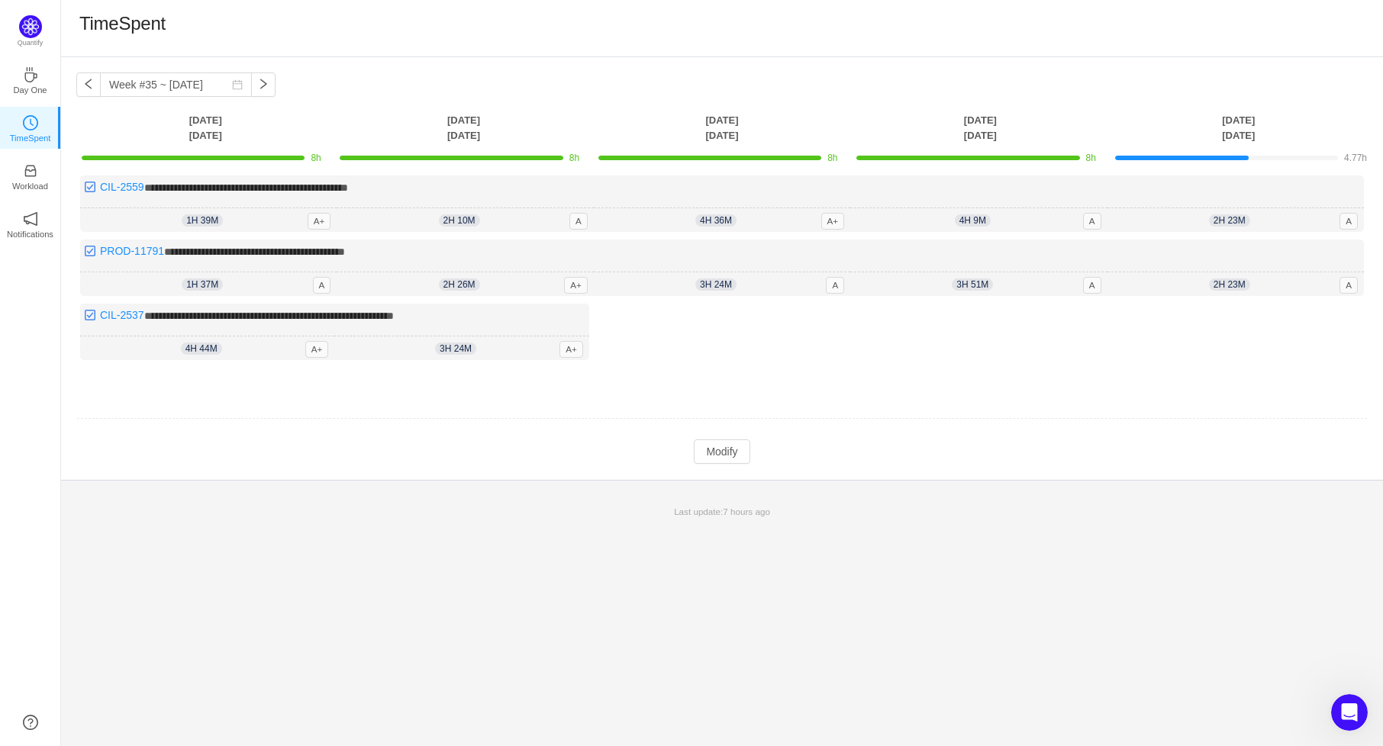
click at [1265, 317] on div "Log Time" at bounding box center [1239, 340] width 250 height 72
click at [1259, 324] on div "Log Time" at bounding box center [1239, 340] width 250 height 72
click at [718, 446] on button "Modify" at bounding box center [722, 452] width 56 height 24
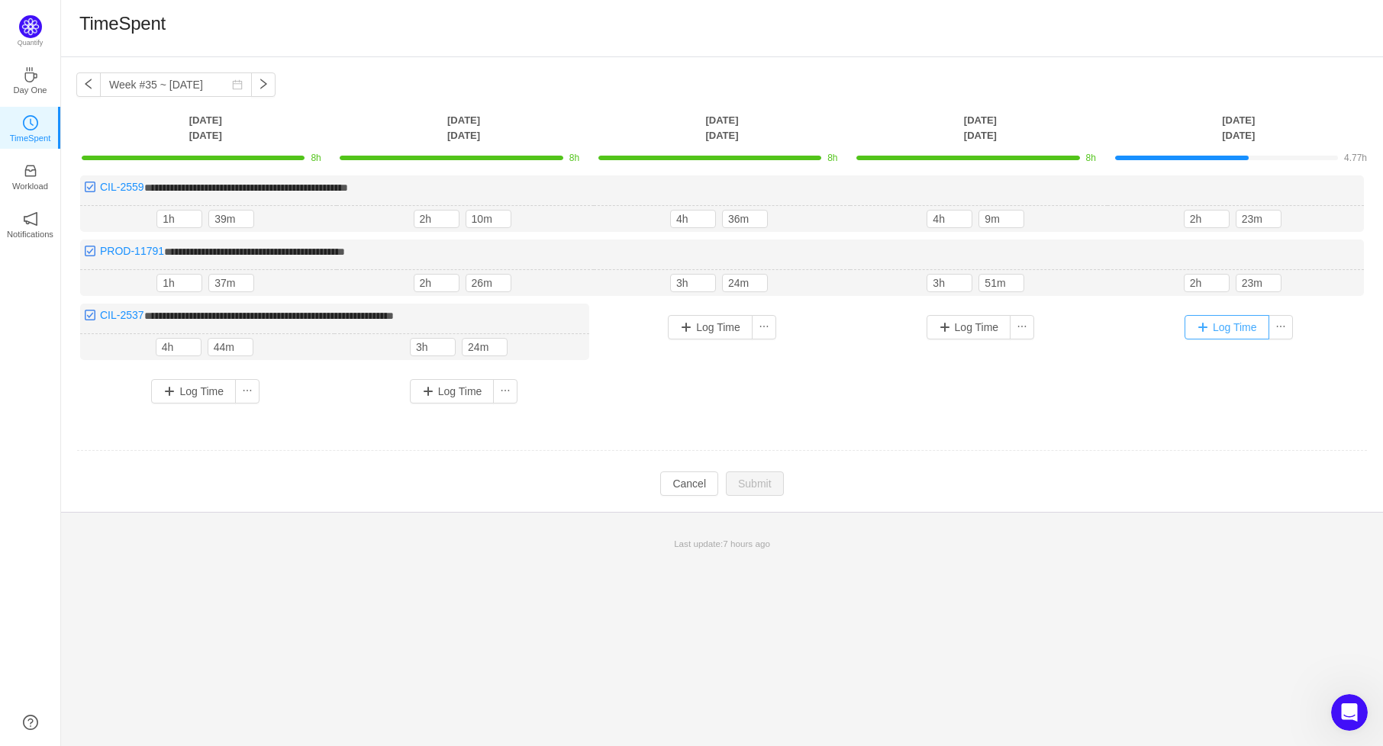
click at [1247, 330] on button "Log Time" at bounding box center [1226, 327] width 85 height 24
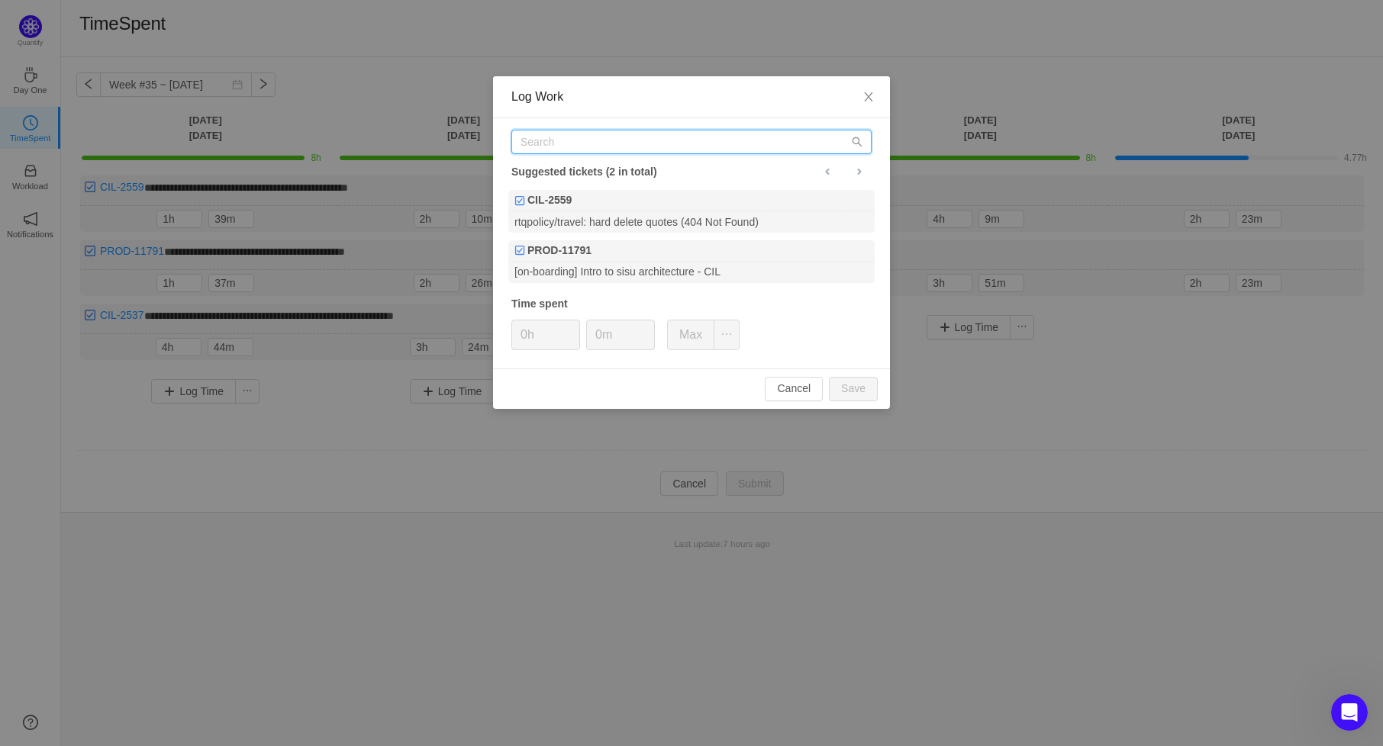
click at [595, 143] on input "text" at bounding box center [691, 142] width 360 height 24
paste input "CIL-2684"
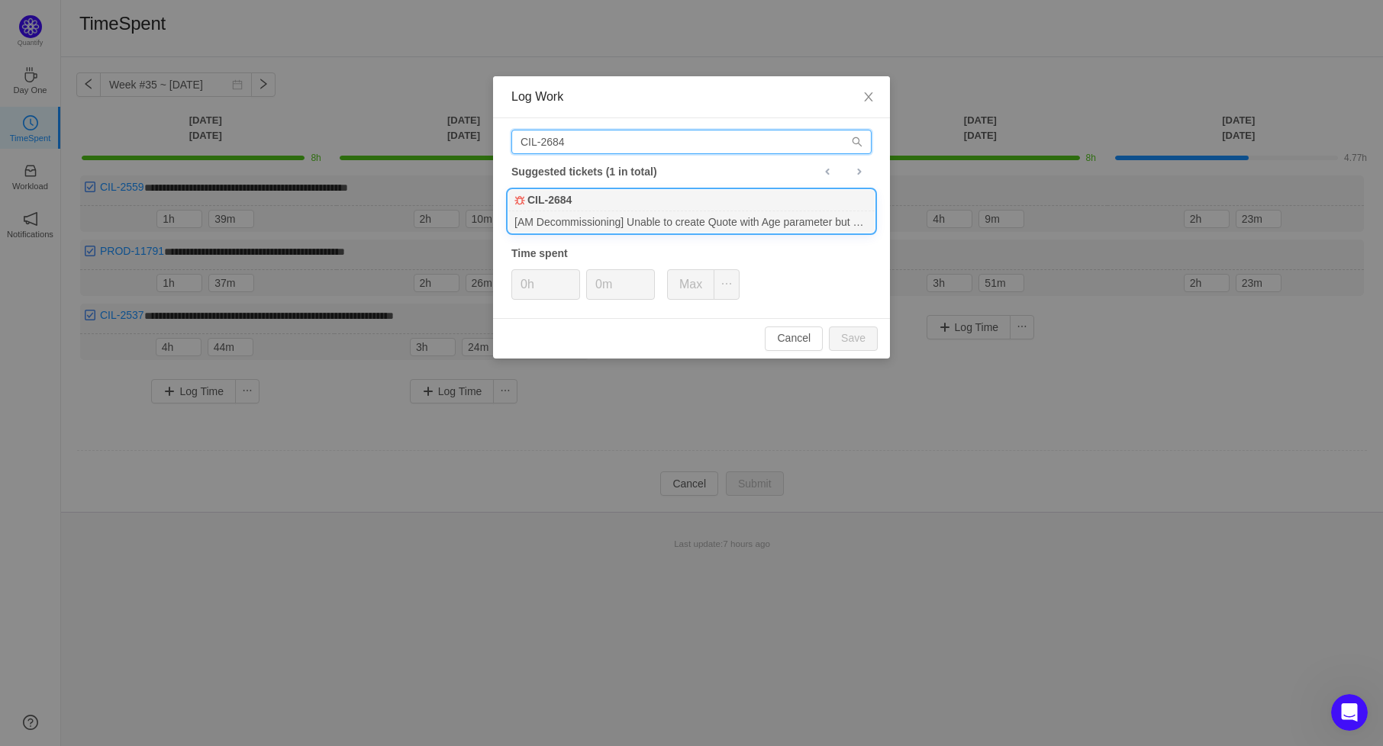
type input "CIL-2684"
click at [592, 219] on div "[AM Decommissioning] Unable to create Quote with Age parameter but accepts 0 as…" at bounding box center [691, 221] width 366 height 21
click at [698, 284] on button "Max" at bounding box center [690, 284] width 47 height 31
click at [852, 340] on button "Save" at bounding box center [853, 339] width 49 height 24
type input "0h"
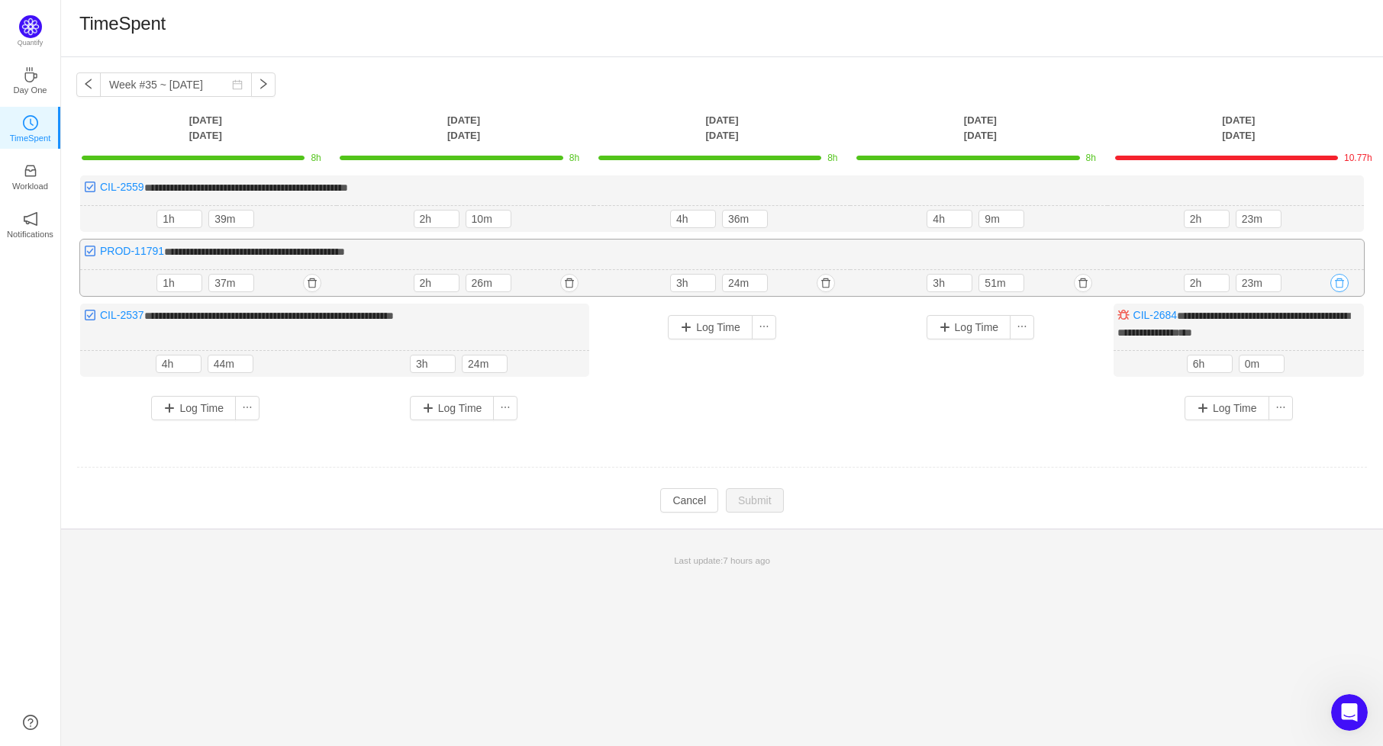
click at [1342, 282] on button "button" at bounding box center [1339, 283] width 18 height 18
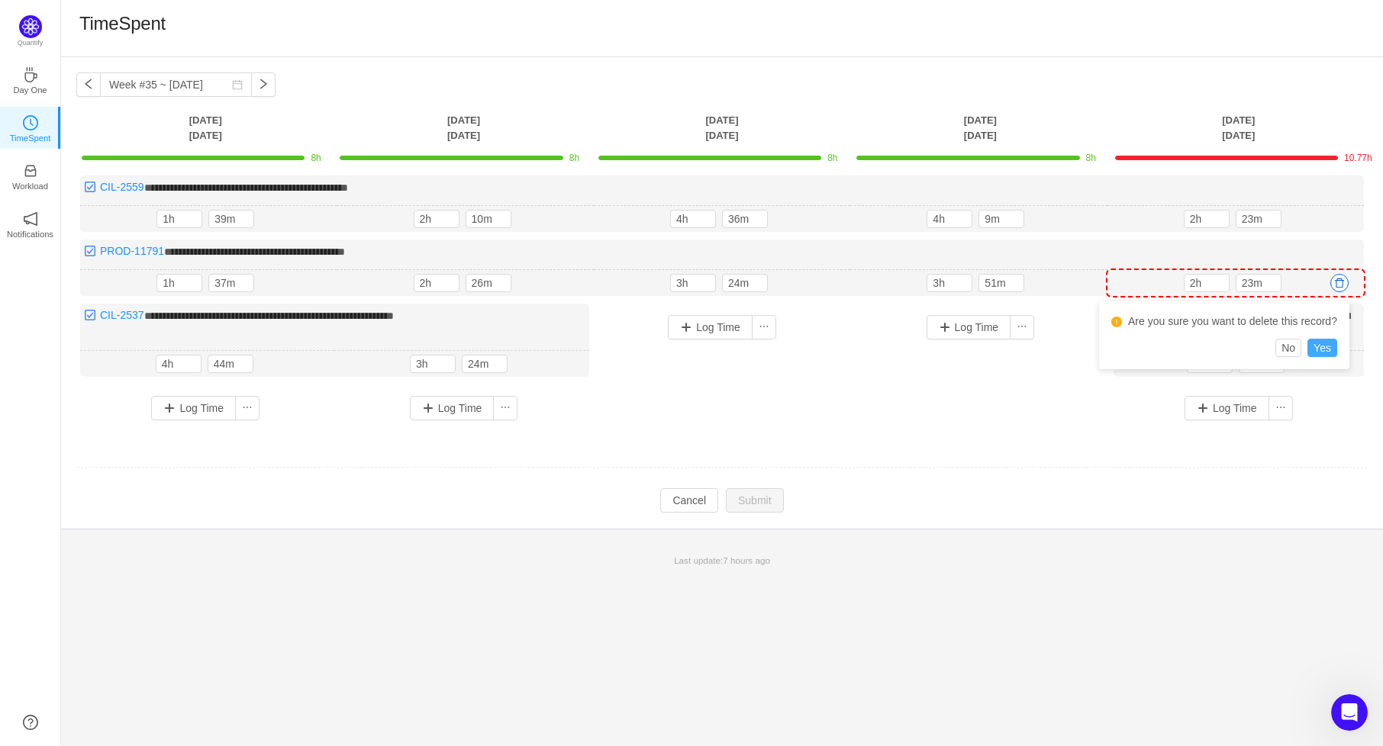
click at [1326, 345] on button "Yes" at bounding box center [1322, 348] width 30 height 18
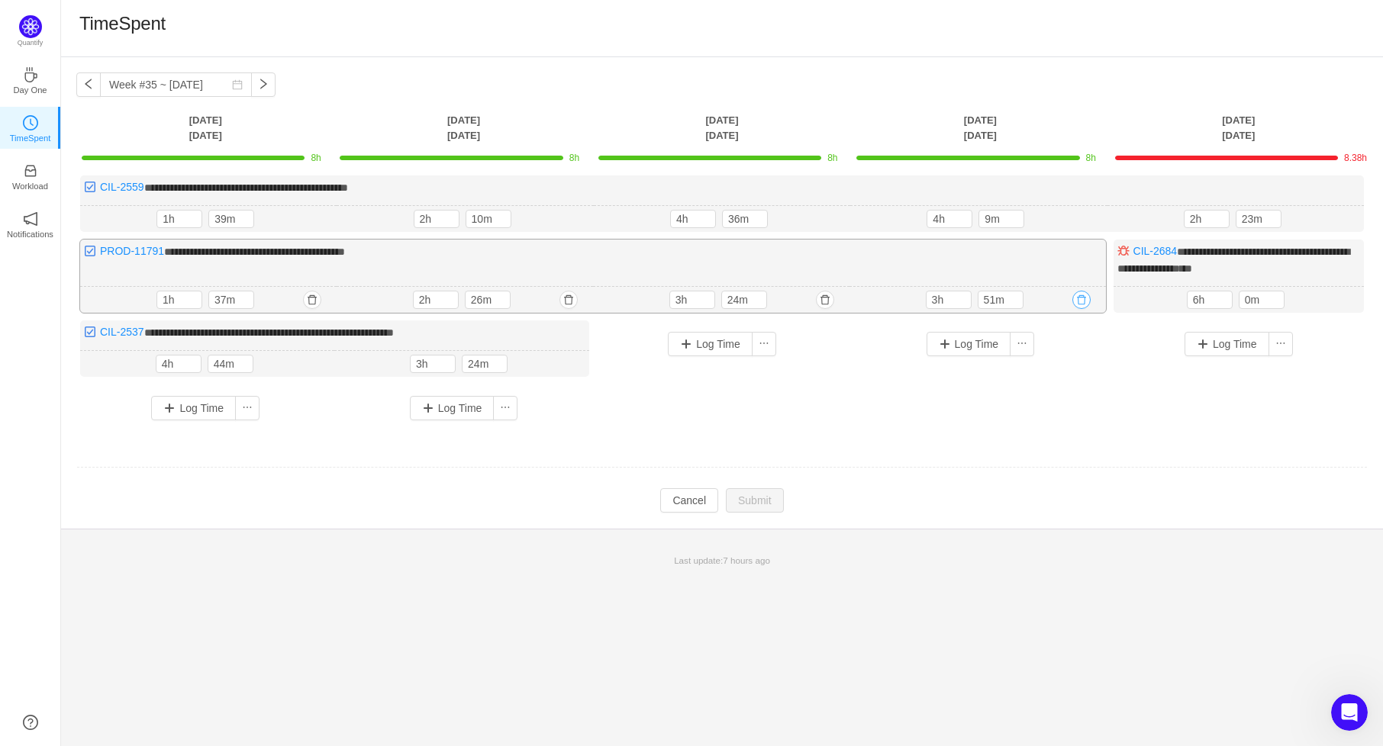
click at [1082, 298] on button "button" at bounding box center [1081, 300] width 18 height 18
click at [1067, 364] on button "Yes" at bounding box center [1064, 364] width 30 height 18
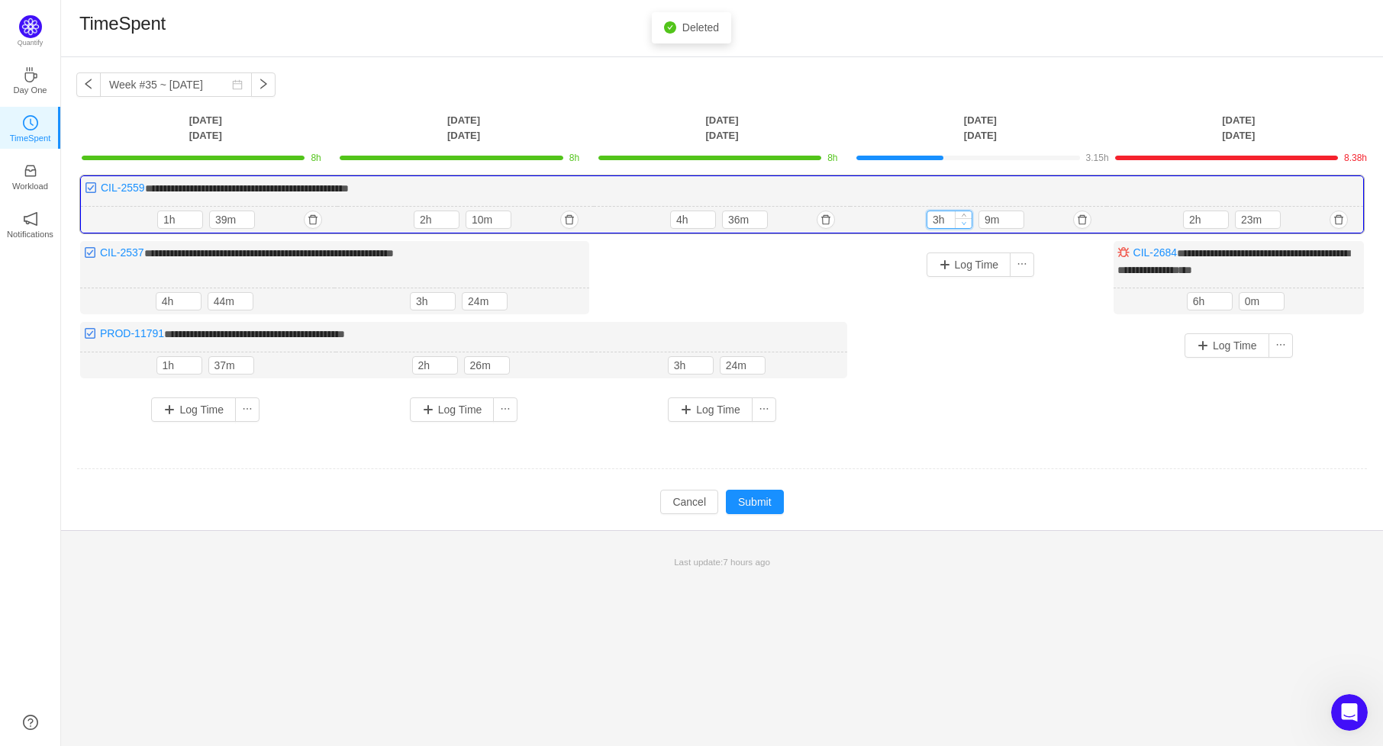
click at [956, 222] on span "Decrease Value" at bounding box center [964, 223] width 16 height 10
type input "8h"
type input "0m"
click at [990, 314] on div "Log Time" at bounding box center [980, 319] width 250 height 156
drag, startPoint x: 1252, startPoint y: 216, endPoint x: 1230, endPoint y: 216, distance: 22.1
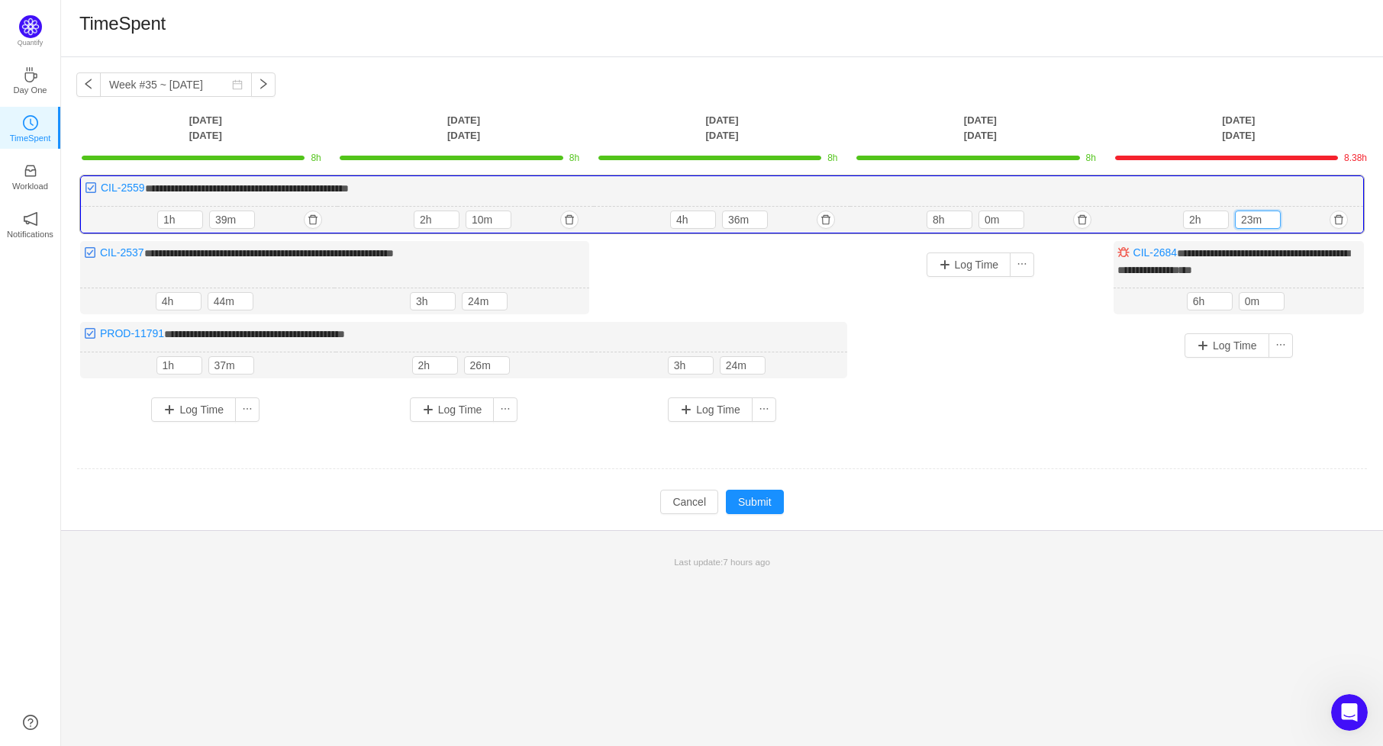
click at [1230, 216] on div "2h 23m" at bounding box center [1235, 220] width 104 height 18
type input "0m"
click at [1110, 395] on div "**********" at bounding box center [721, 305] width 1291 height 258
click at [759, 495] on button "Submit" at bounding box center [755, 502] width 58 height 24
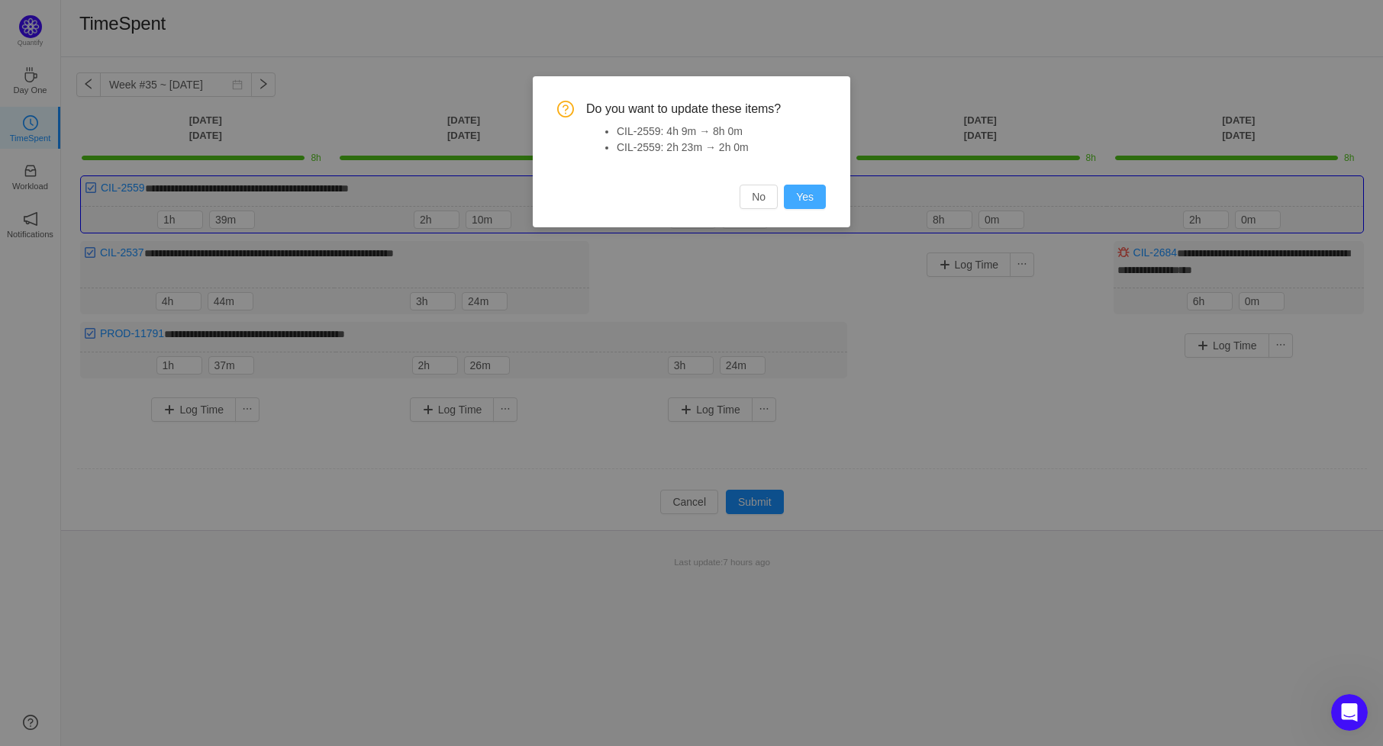
click at [801, 199] on button "Yes" at bounding box center [805, 197] width 42 height 24
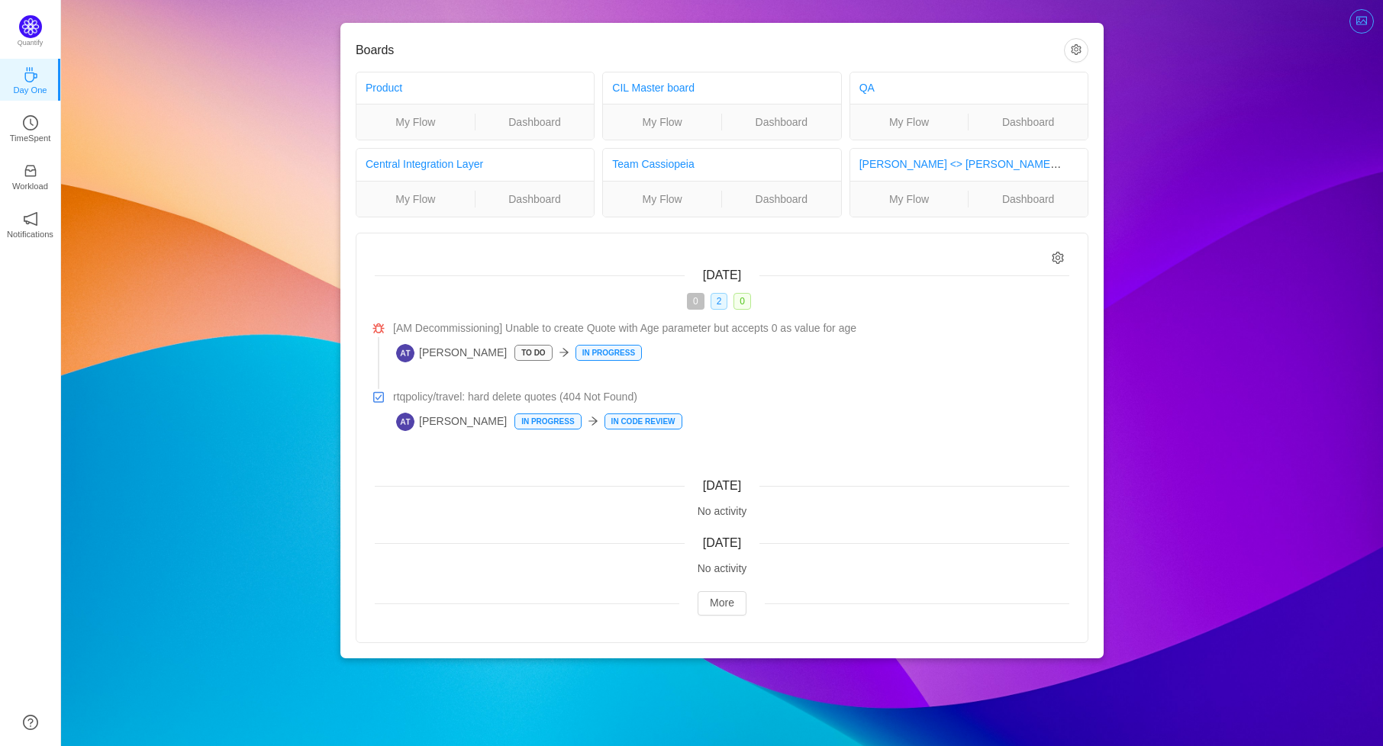
click at [1359, 28] on button "button" at bounding box center [1361, 21] width 24 height 24
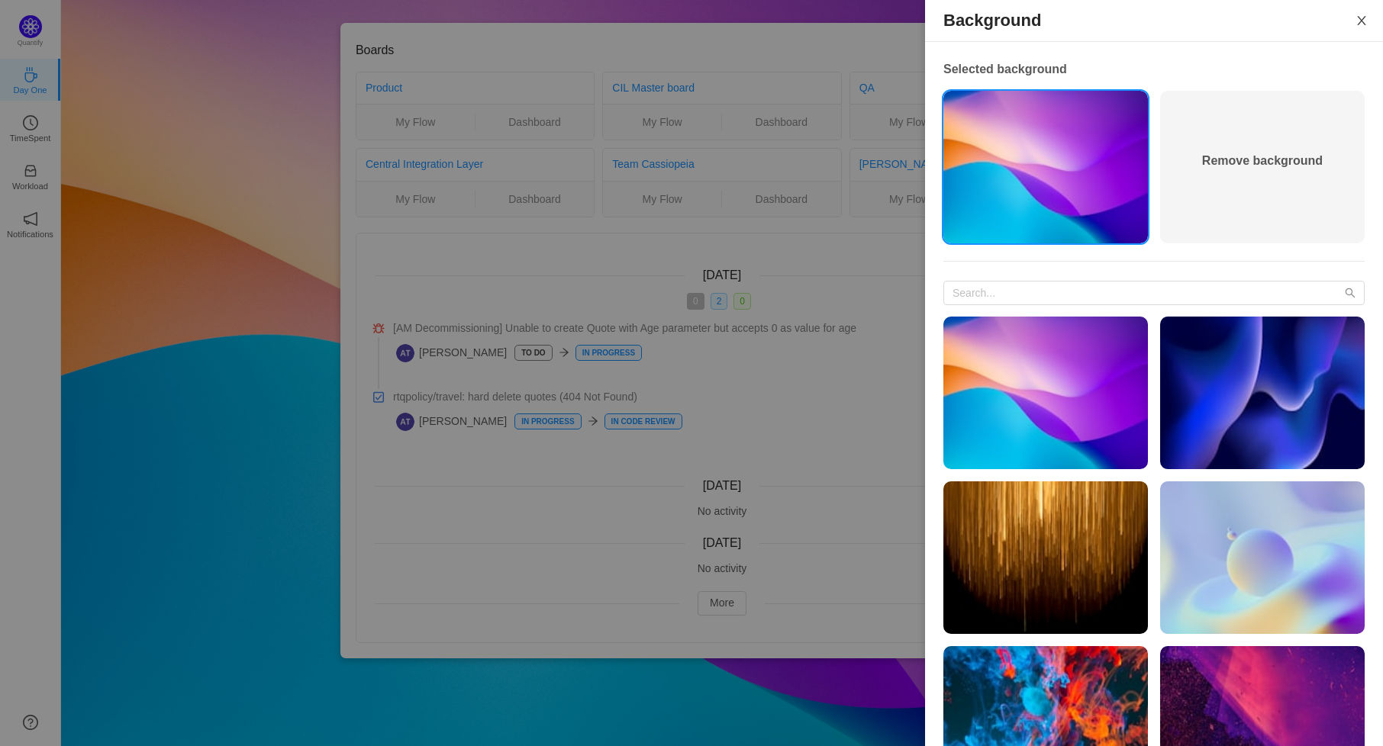
click at [1355, 21] on icon "icon: close" at bounding box center [1361, 21] width 12 height 12
